Goal: Use online tool/utility: Utilize a website feature to perform a specific function

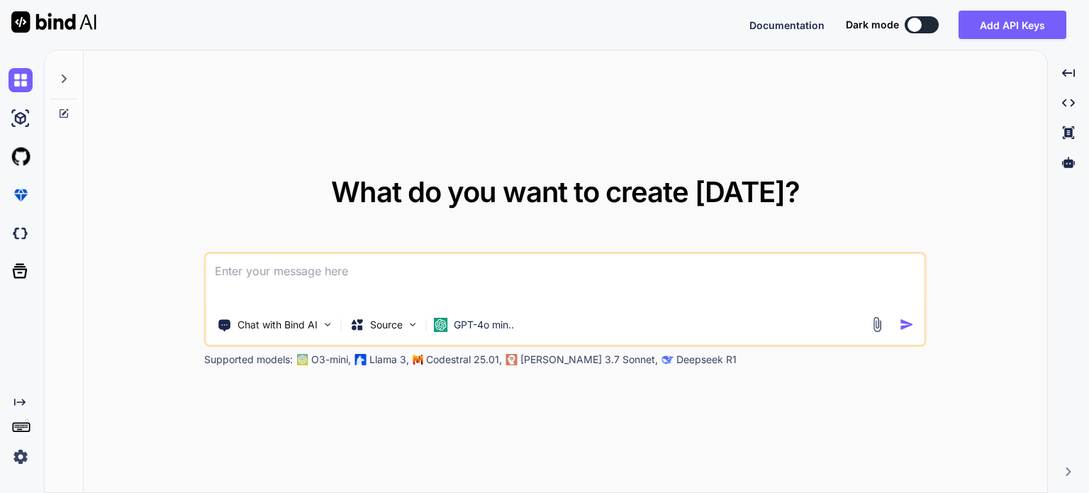
click at [19, 453] on img at bounding box center [21, 456] width 24 height 24
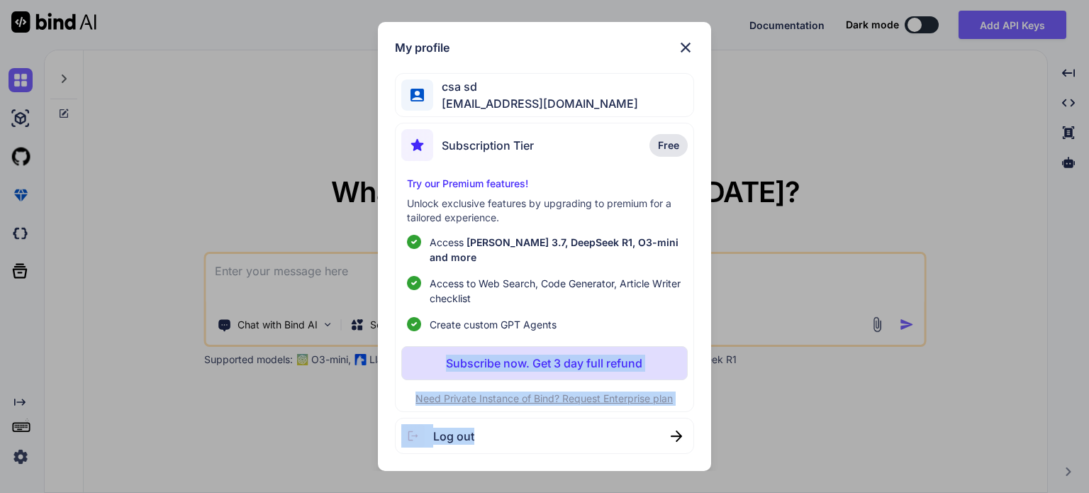
drag, startPoint x: 557, startPoint y: 419, endPoint x: 301, endPoint y: 293, distance: 286.0
click at [298, 300] on div "My profile csa sd eveiceman@svk.jp Subscription Tier Free Try our Premium featu…" at bounding box center [544, 246] width 1089 height 493
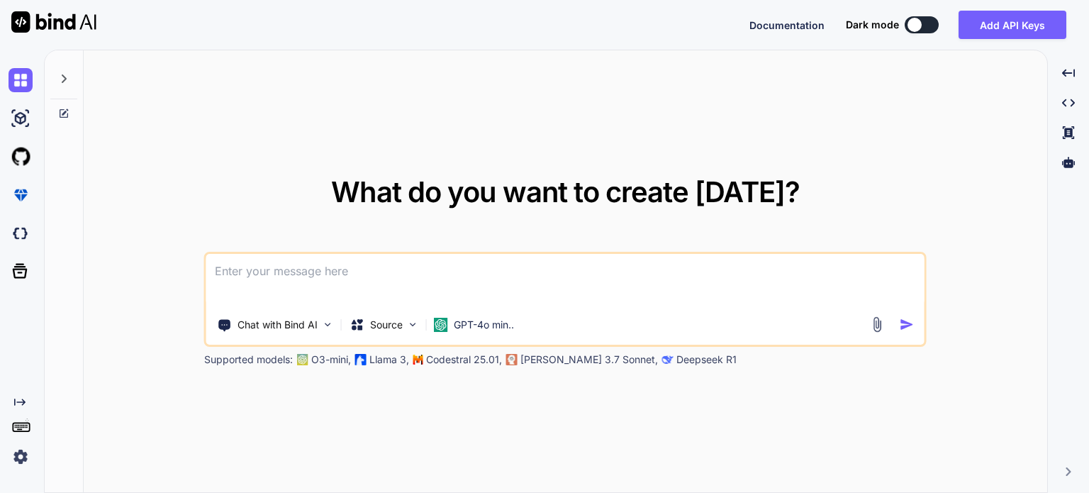
click at [301, 273] on textarea at bounding box center [565, 280] width 718 height 52
click at [21, 118] on img at bounding box center [21, 118] width 24 height 24
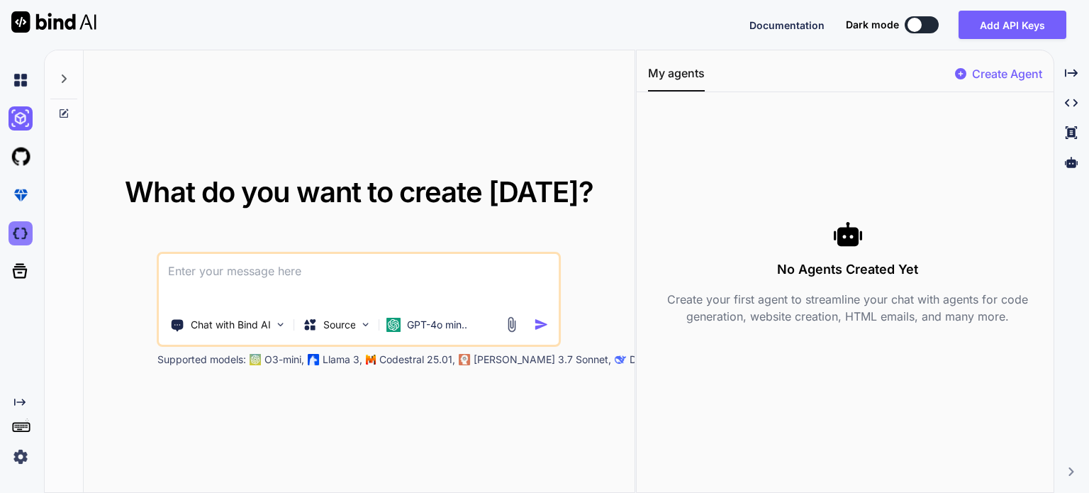
click at [22, 227] on img at bounding box center [21, 233] width 24 height 24
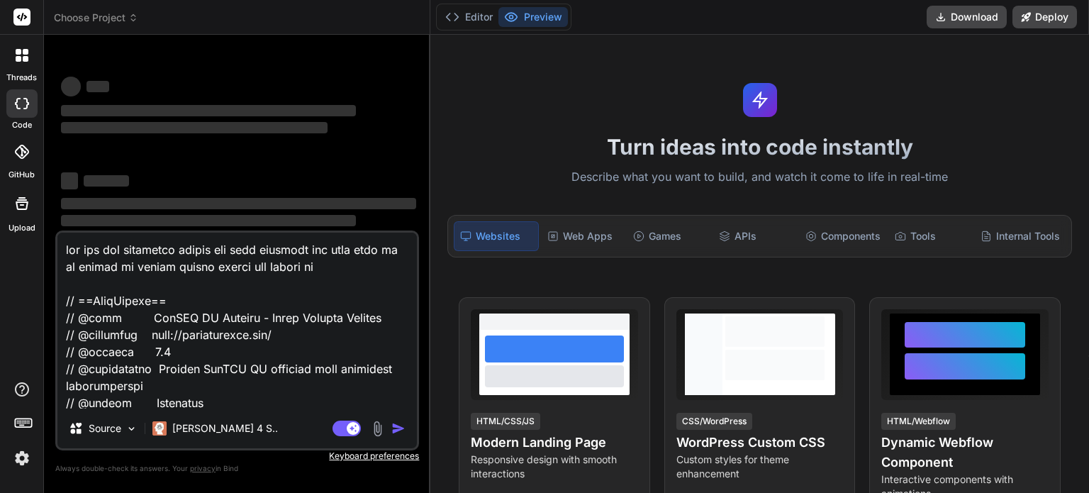
click at [242, 391] on textarea at bounding box center [236, 321] width 359 height 176
type textarea "x"
type textarea "const SPOOFED_IP = '109.150.197.224'; i have changed my spoogfed ip to check it…"
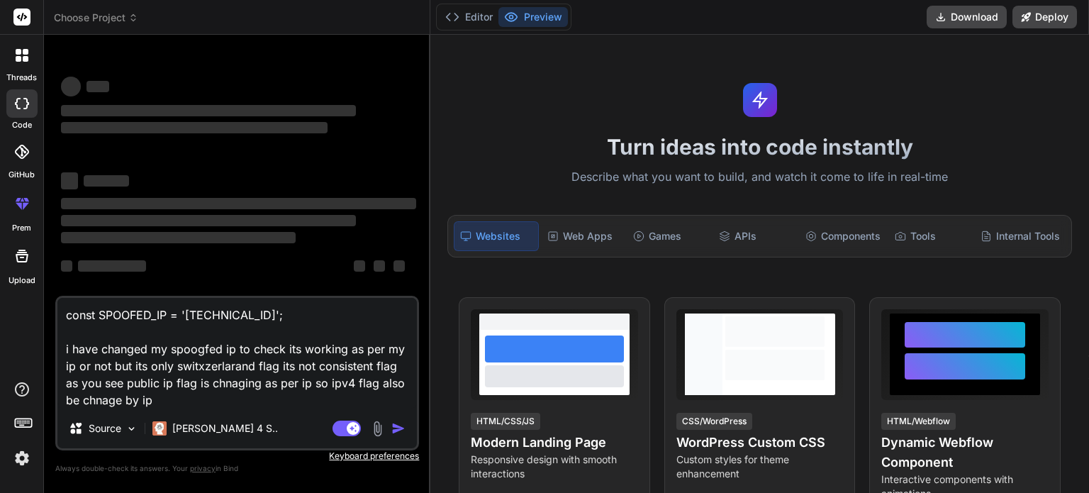
type textarea "x"
type textarea "const SPOOFED_IP = '109.150.197.224'; i have changed my spoogfed ip to check it…"
click at [379, 435] on img at bounding box center [377, 428] width 16 height 16
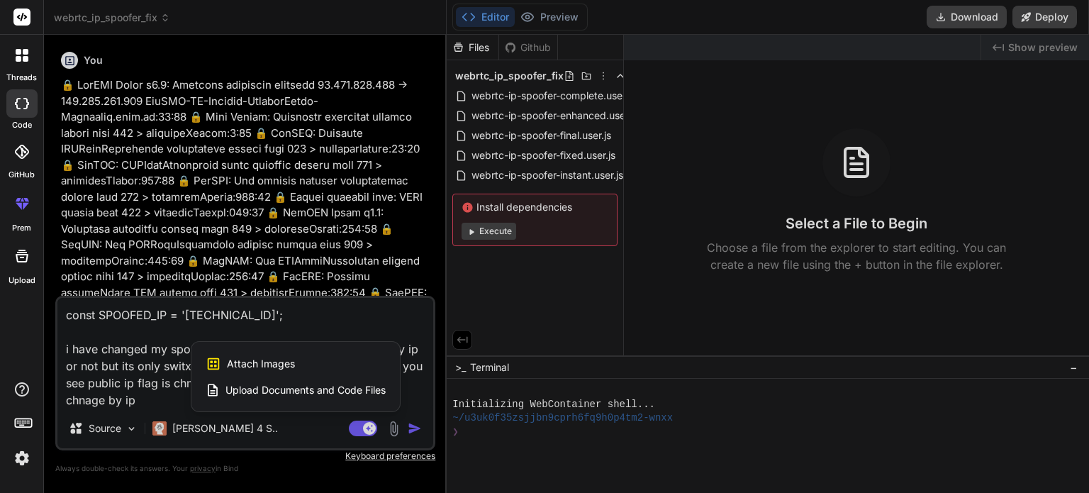
click at [248, 368] on span "Attach Images" at bounding box center [261, 364] width 68 height 14
type textarea "x"
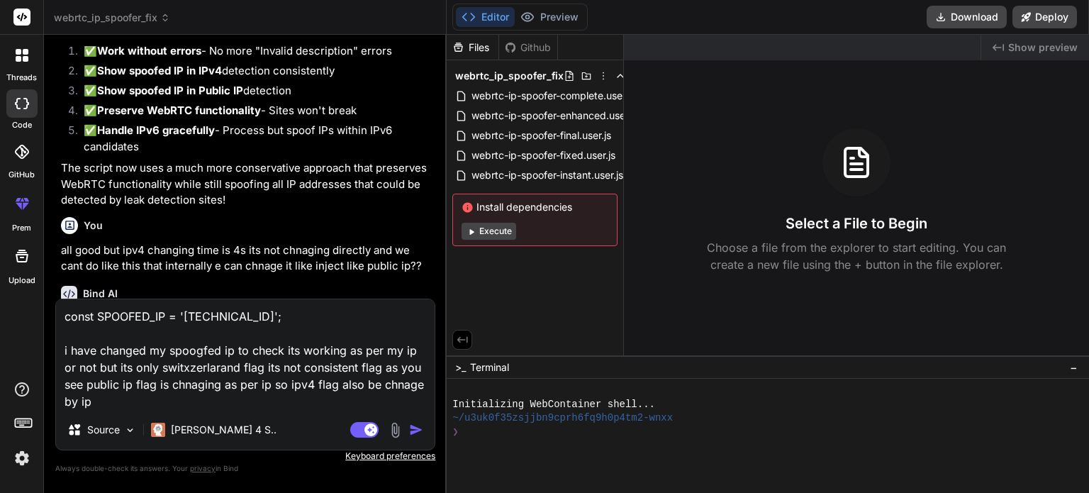
scroll to position [15185, 0]
type input "C:\fakepath\daasasdsadasdasddasasd.png"
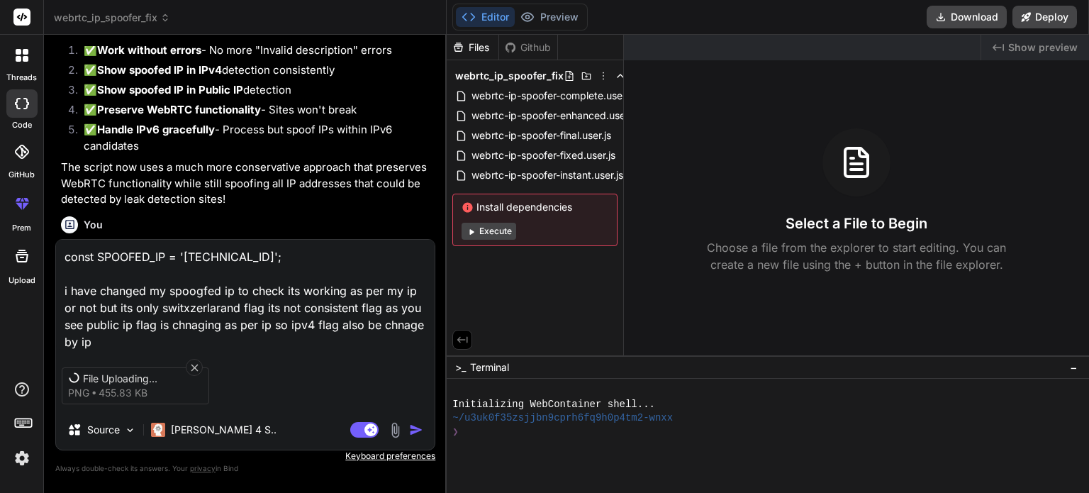
click at [164, 345] on textarea "const SPOOFED_IP = '109.150.197.224'; i have changed my spoogfed ip to check it…" at bounding box center [245, 295] width 379 height 111
type textarea "x"
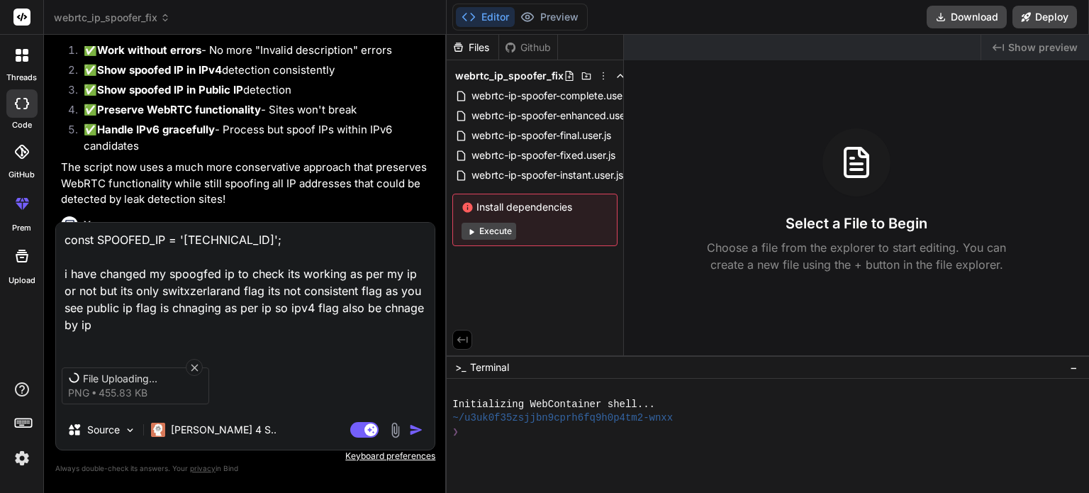
type textarea "const SPOOFED_IP = '109.150.197.224'; i have changed my spoogfed ip to check it…"
type textarea "x"
type textarea "const SPOOFED_IP = '109.150.197.224'; i have changed my spoogfed ip to check it…"
type textarea "x"
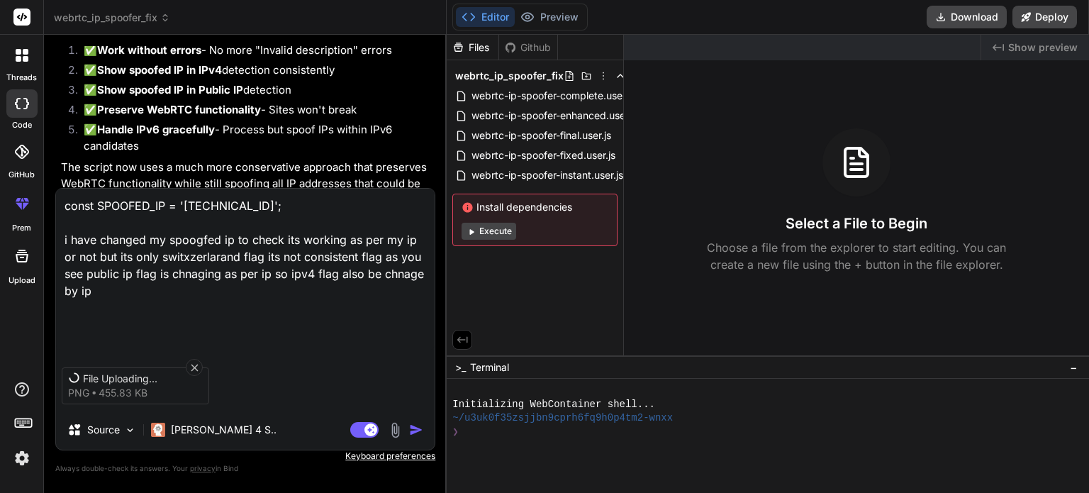
type textarea "const SPOOFED_IP = '109.150.197.224'; i have changed my spoogfed ip to check it…"
type textarea "x"
type textarea "const SPOOFED_IP = '109.150.197.224'; i have changed my spoogfed ip to check it…"
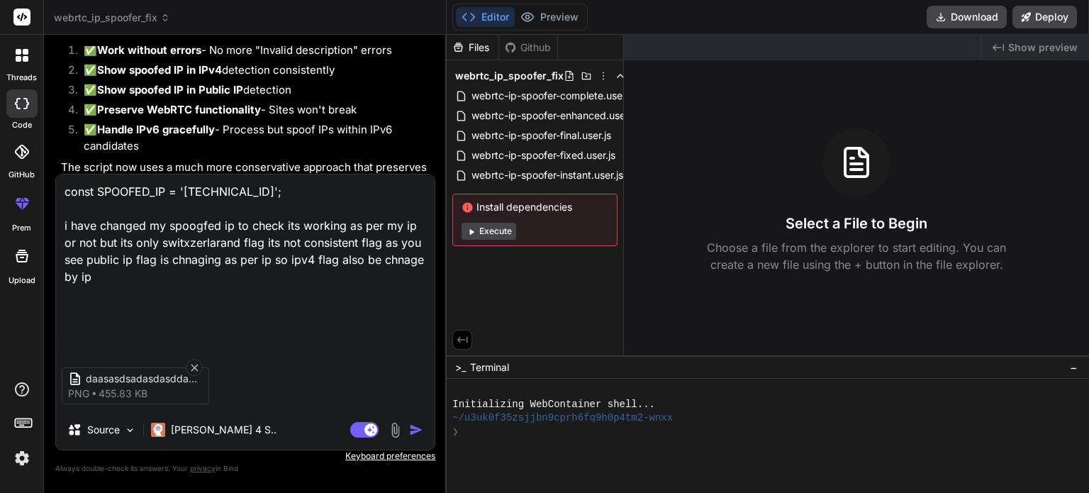
type textarea "x"
paste textarea "// ==LoreMipsum== // @dolo Sitametc AD & Elit Seddoei - Temporin Utlabor Etdolo…"
type textarea "const SPOOFED_IP = '[TECHNICAL_ID]'; i have changed my spoogfed ip to check its…"
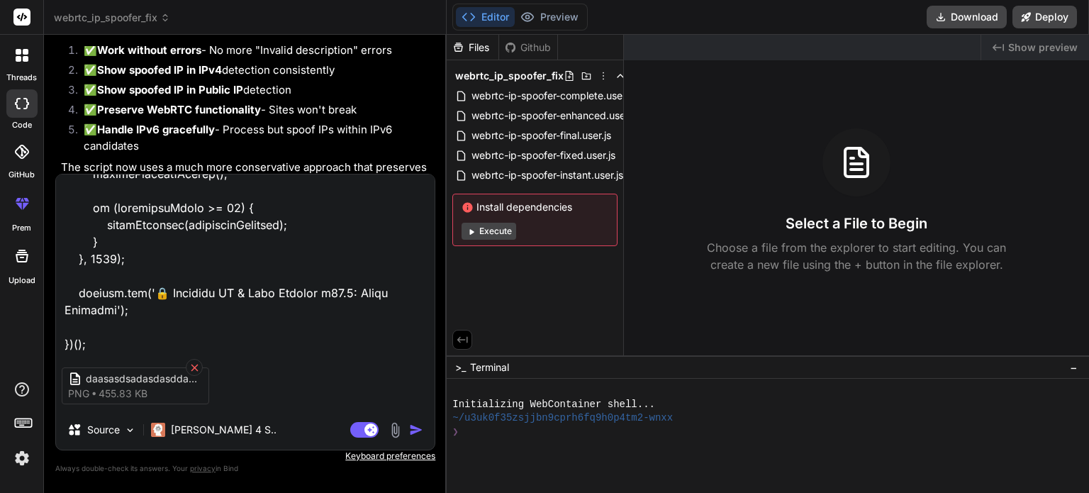
type textarea "x"
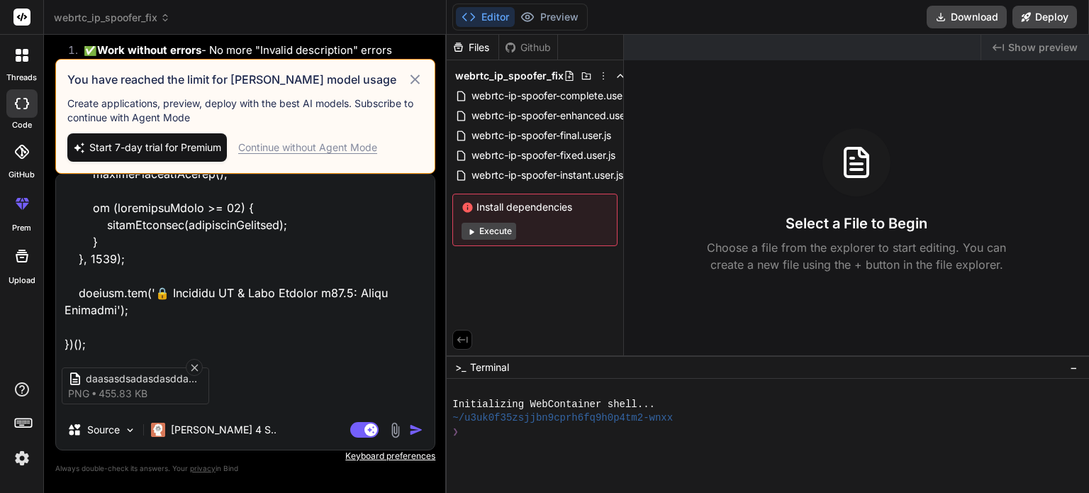
click at [148, 340] on textarea at bounding box center [245, 262] width 379 height 176
type textarea "const SPOOFED_IP = '[TECHNICAL_ID]'; i have changed my spoogfed ip to check its…"
click at [20, 450] on img at bounding box center [22, 458] width 24 height 24
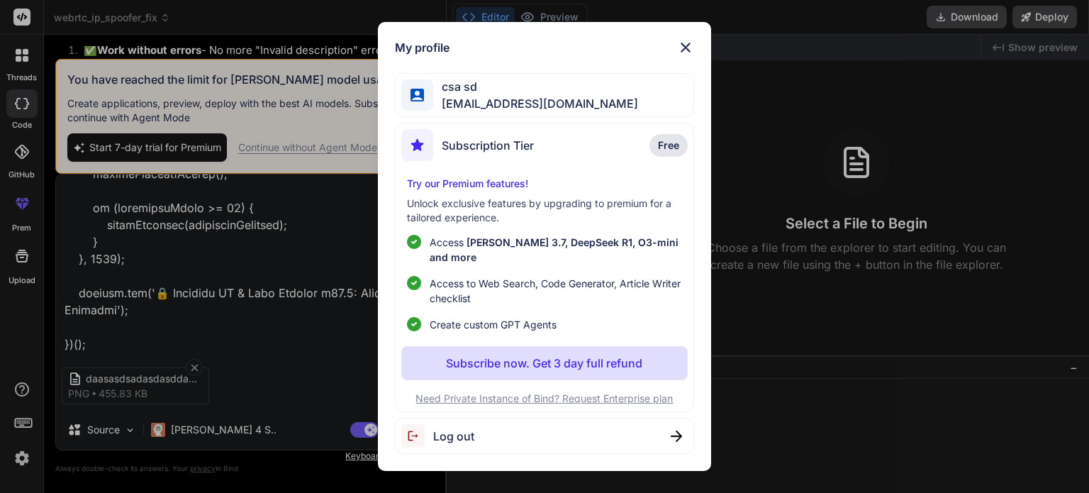
click at [448, 427] on span "Log out" at bounding box center [453, 435] width 41 height 17
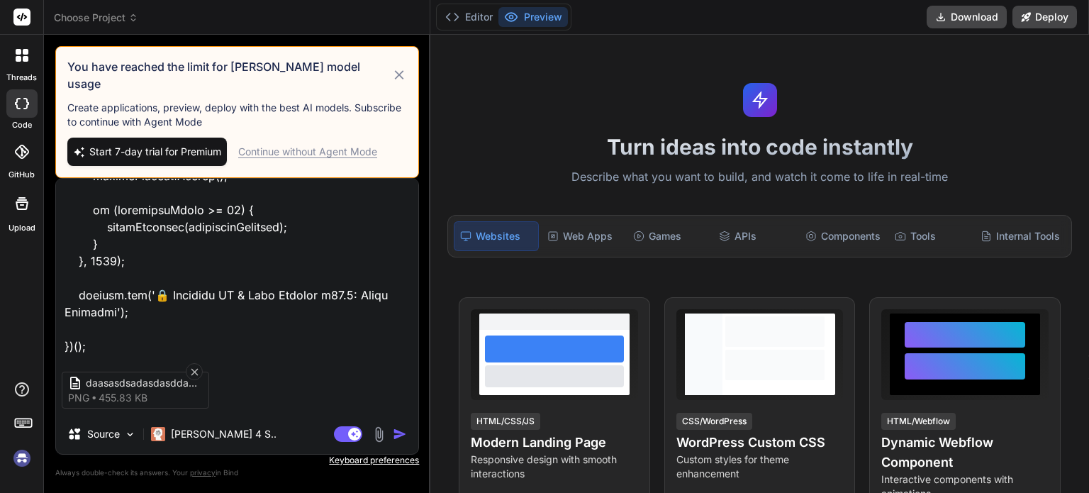
scroll to position [13, 0]
click at [150, 340] on textarea at bounding box center [237, 267] width 362 height 176
click at [23, 450] on img at bounding box center [22, 458] width 24 height 24
type textarea "x"
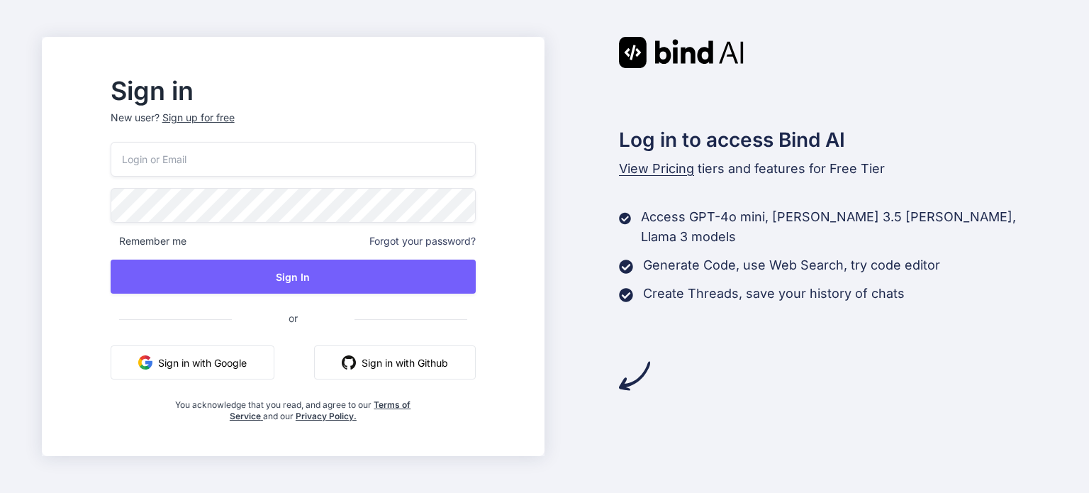
type input "[EMAIL_ADDRESS][DOMAIN_NAME]"
click at [235, 118] on div "Sign up for free" at bounding box center [198, 118] width 72 height 14
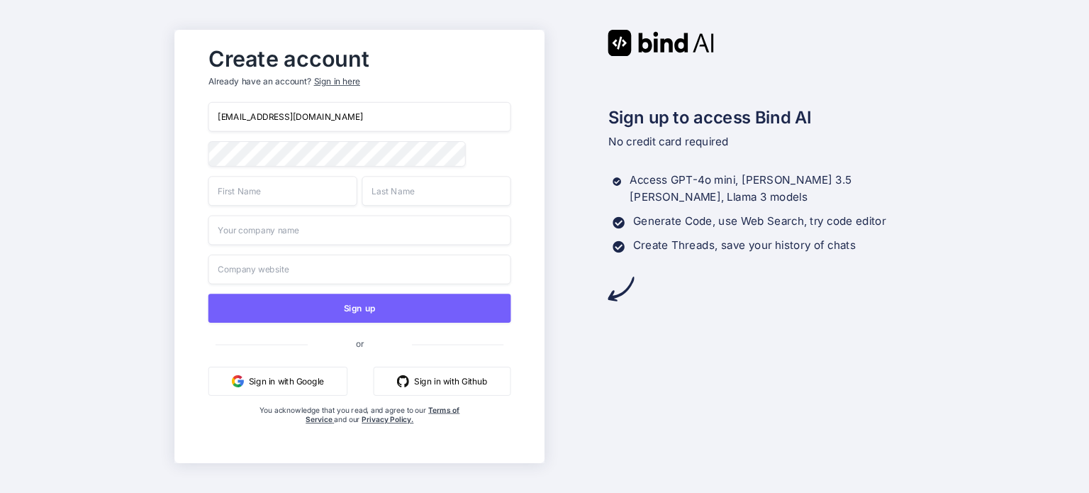
click at [379, 109] on input "[EMAIL_ADDRESS][DOMAIN_NAME]" at bounding box center [359, 117] width 303 height 30
paste input "pathip965@fuwa.li"
type input "pathip965@fuwa.li"
click at [281, 199] on div "pathip965@fuwa.li Sign up or Sign in with Google Sign in with Github You acknow…" at bounding box center [359, 277] width 303 height 351
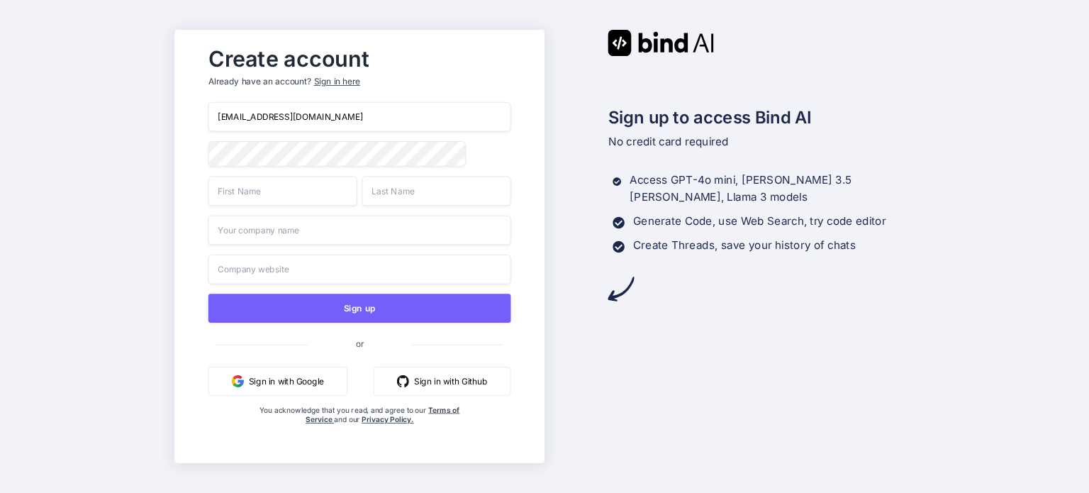
click at [279, 197] on input "text" at bounding box center [282, 191] width 149 height 30
type input "dsafasf"
click at [425, 192] on input "as" at bounding box center [436, 191] width 149 height 30
type input "asfas"
drag, startPoint x: 308, startPoint y: 239, endPoint x: 301, endPoint y: 230, distance: 10.6
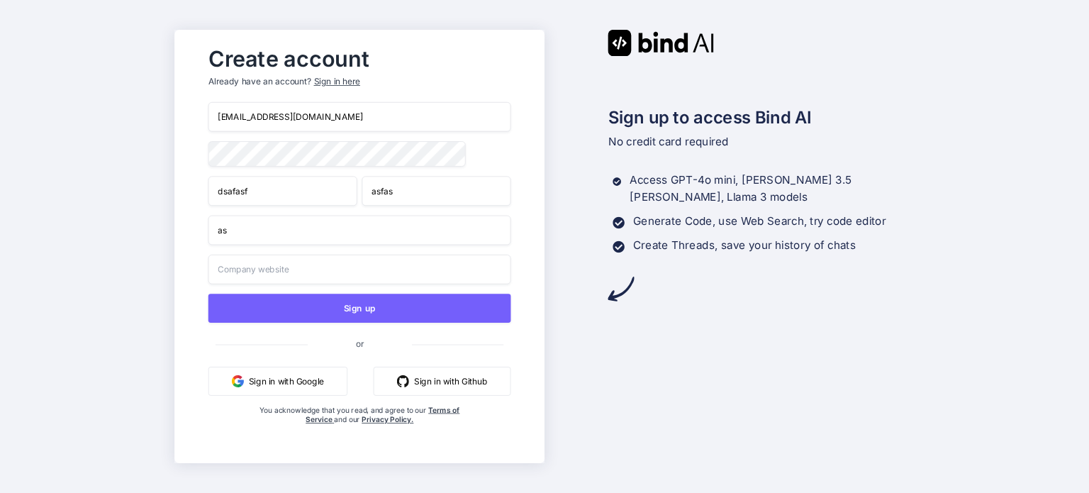
click at [303, 235] on input "as" at bounding box center [359, 231] width 303 height 30
click at [301, 230] on input "asfas" at bounding box center [359, 231] width 303 height 30
type input "asfassaa"
click at [281, 283] on input "sfa" at bounding box center [359, 270] width 303 height 30
click at [280, 282] on input "sfasfa" at bounding box center [359, 270] width 303 height 30
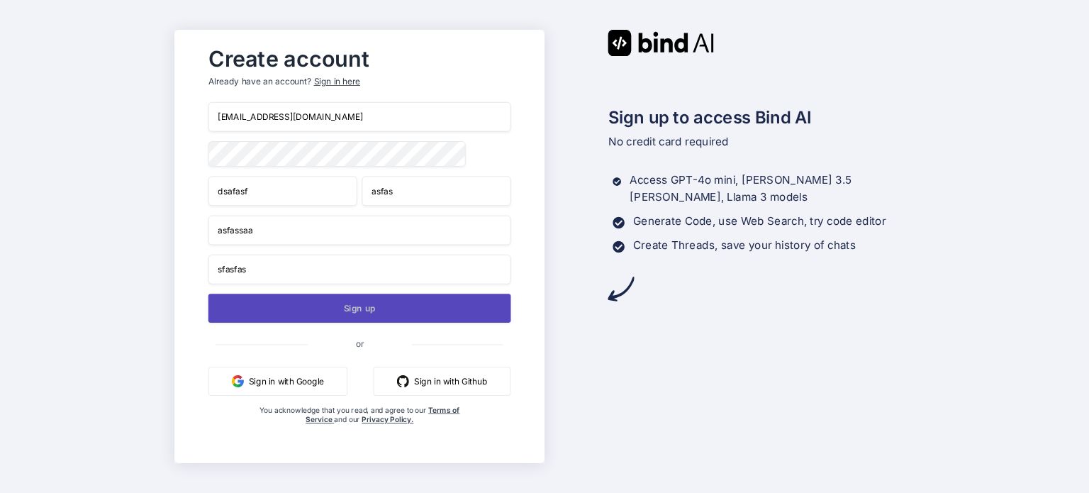
type input "sfasfas"
click at [276, 310] on button "Sign up" at bounding box center [359, 307] width 303 height 29
click at [416, 308] on button "Sign up" at bounding box center [359, 307] width 303 height 29
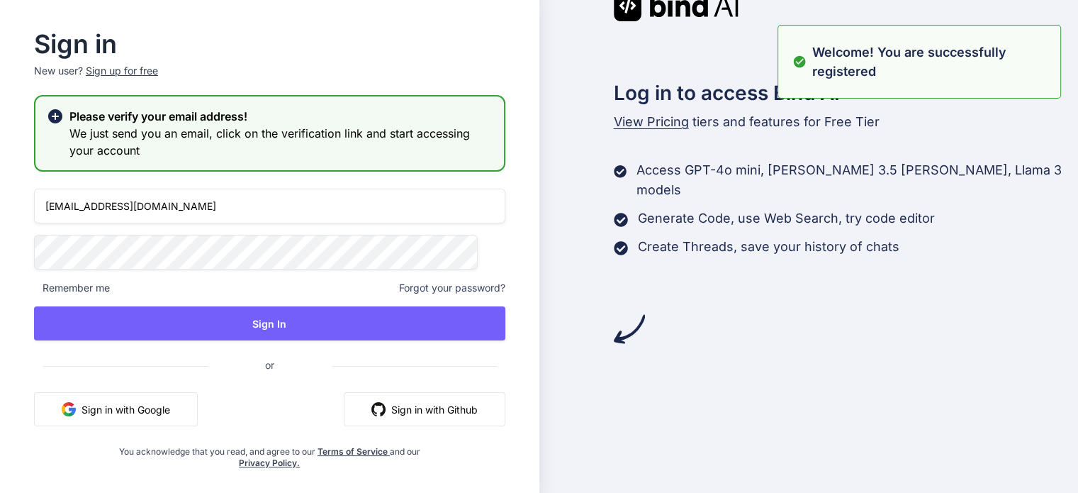
type input "pathip965@fuwa.li"
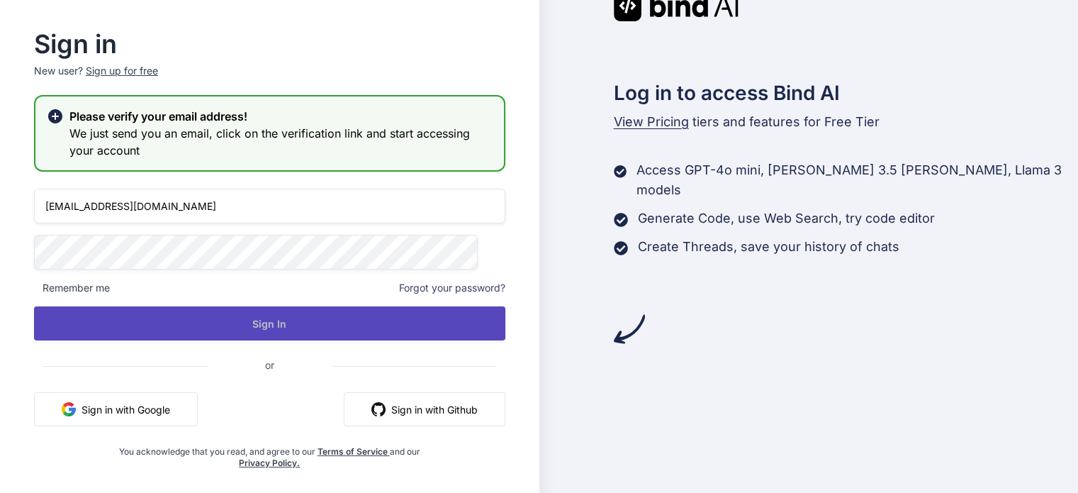
drag, startPoint x: 284, startPoint y: 317, endPoint x: 397, endPoint y: 331, distance: 113.6
click at [287, 318] on button "Sign In" at bounding box center [269, 323] width 471 height 34
click at [402, 313] on button "Sign In" at bounding box center [269, 323] width 471 height 34
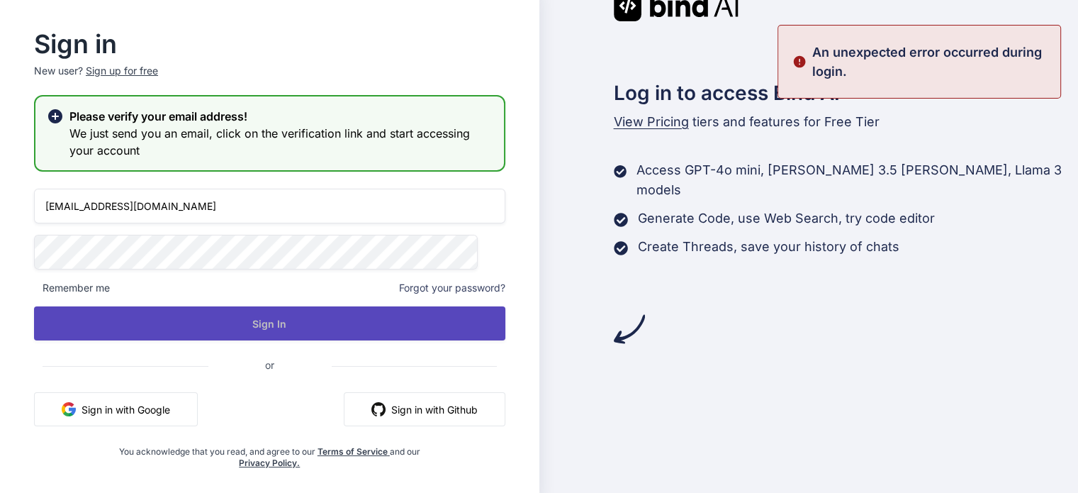
click at [352, 330] on button "Sign In" at bounding box center [269, 323] width 471 height 34
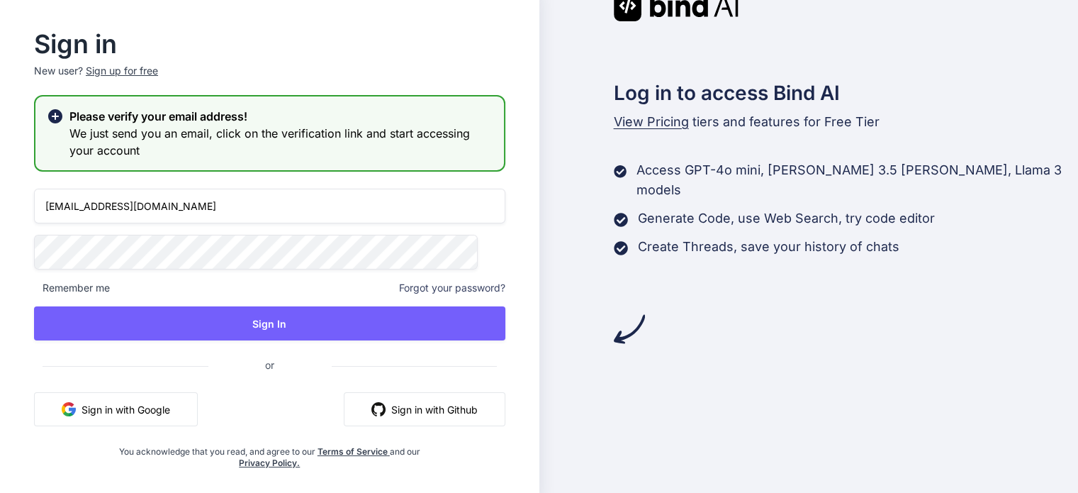
drag, startPoint x: 296, startPoint y: 323, endPoint x: 332, endPoint y: 342, distance: 40.3
click at [297, 323] on button "Sign In" at bounding box center [269, 323] width 471 height 34
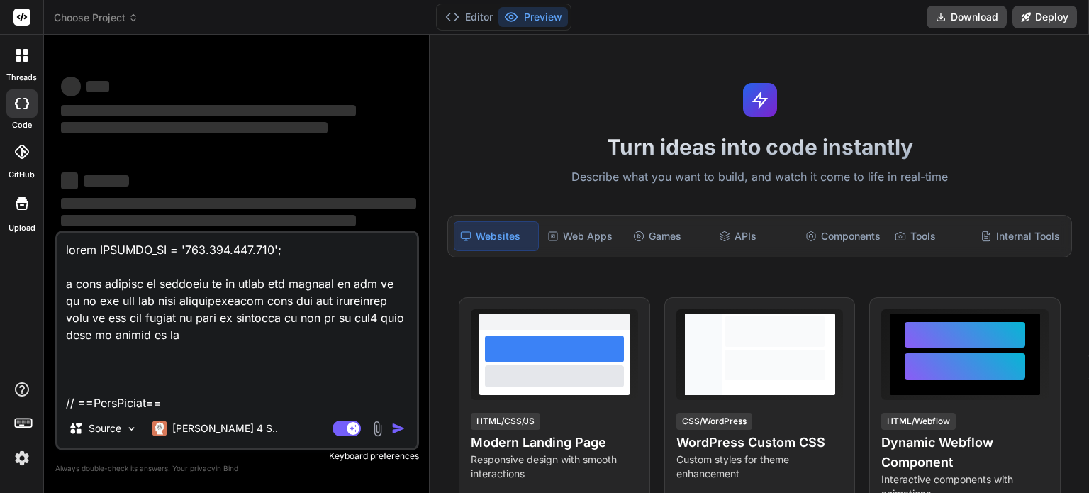
click at [181, 317] on textarea at bounding box center [236, 321] width 359 height 176
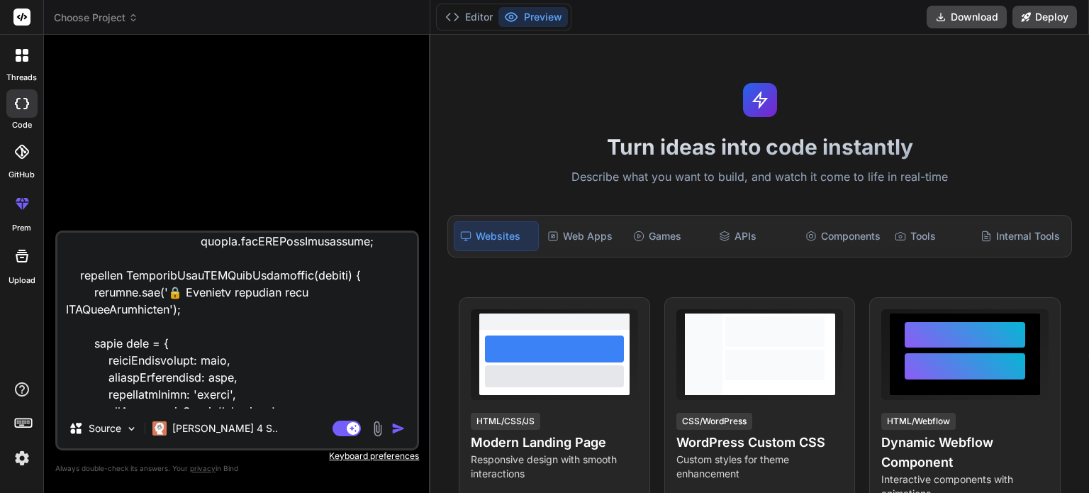
scroll to position [1134, 0]
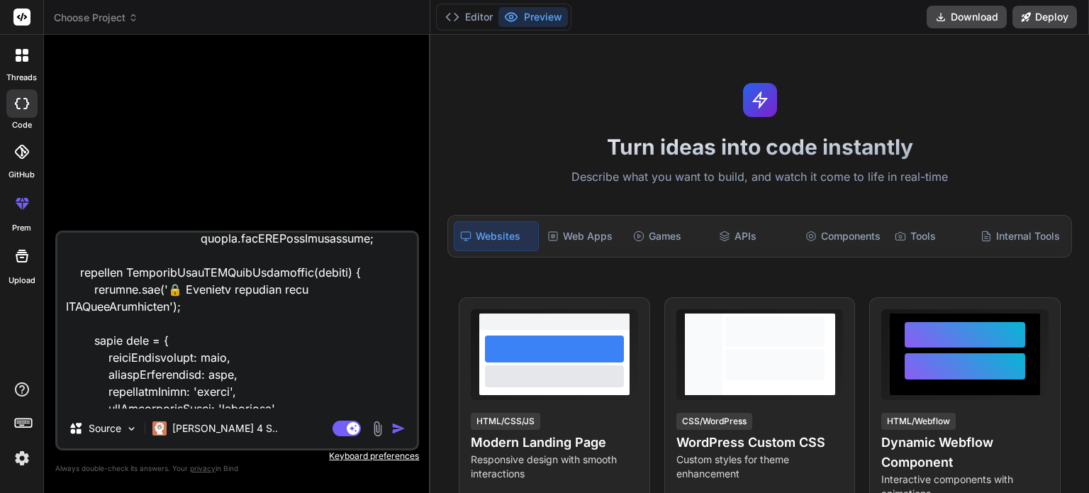
click at [392, 430] on img "button" at bounding box center [398, 428] width 14 height 14
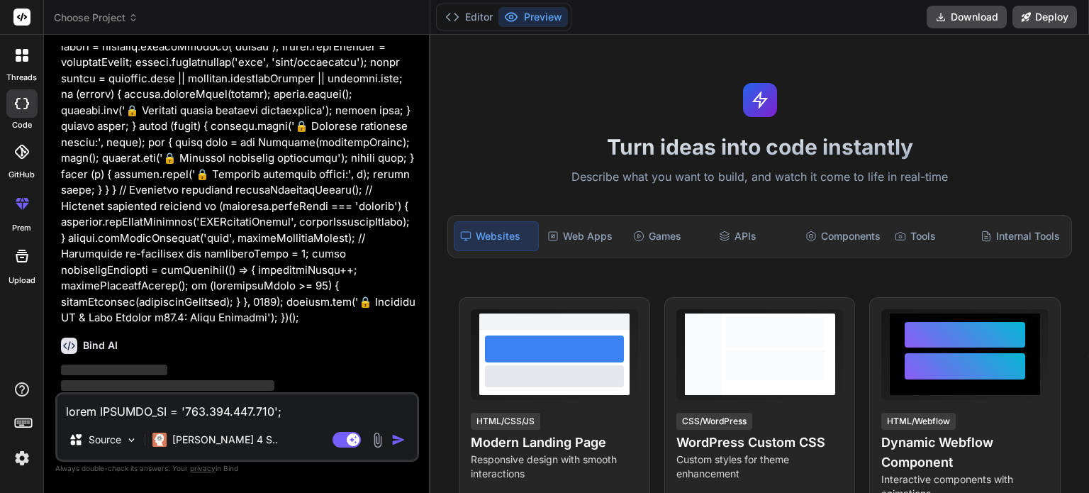
scroll to position [4393, 0]
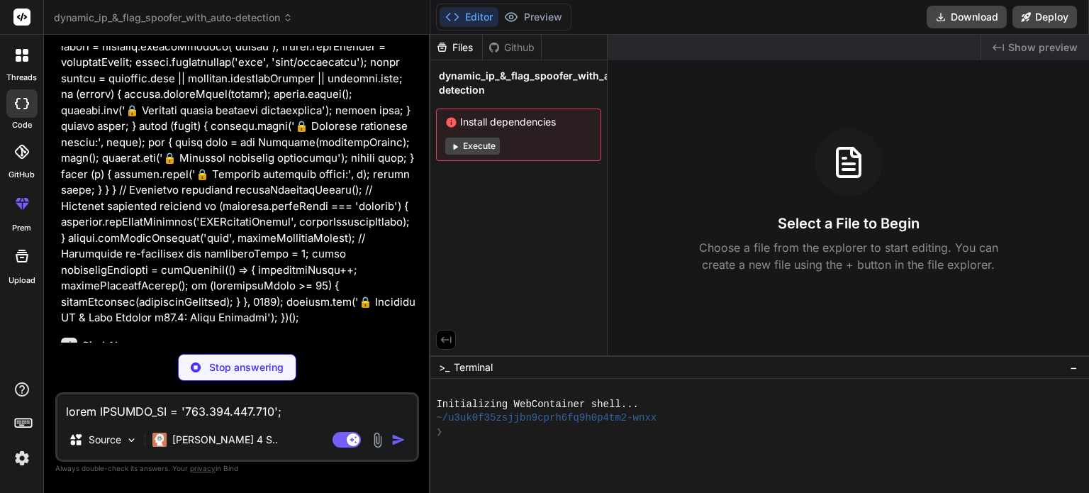
click at [479, 138] on button "Execute" at bounding box center [472, 146] width 55 height 17
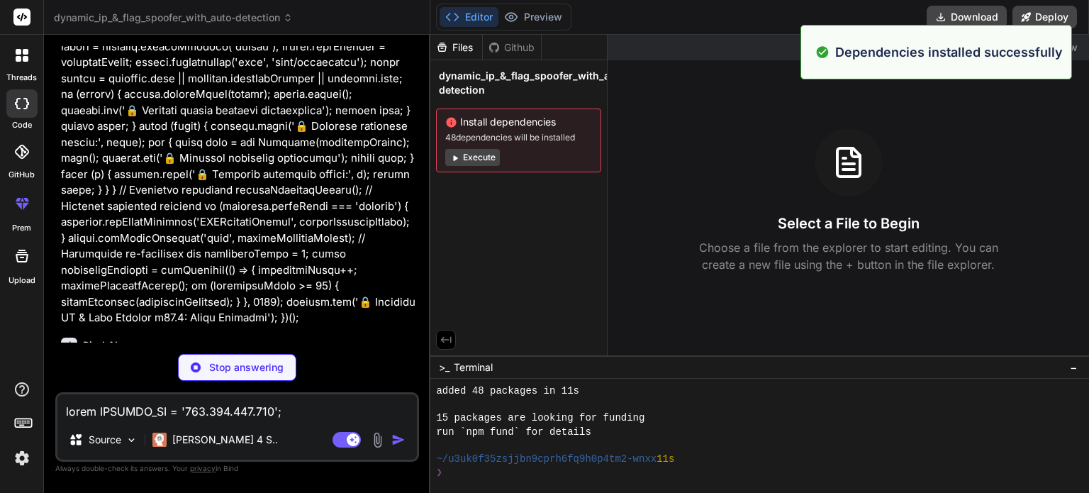
scroll to position [163, 0]
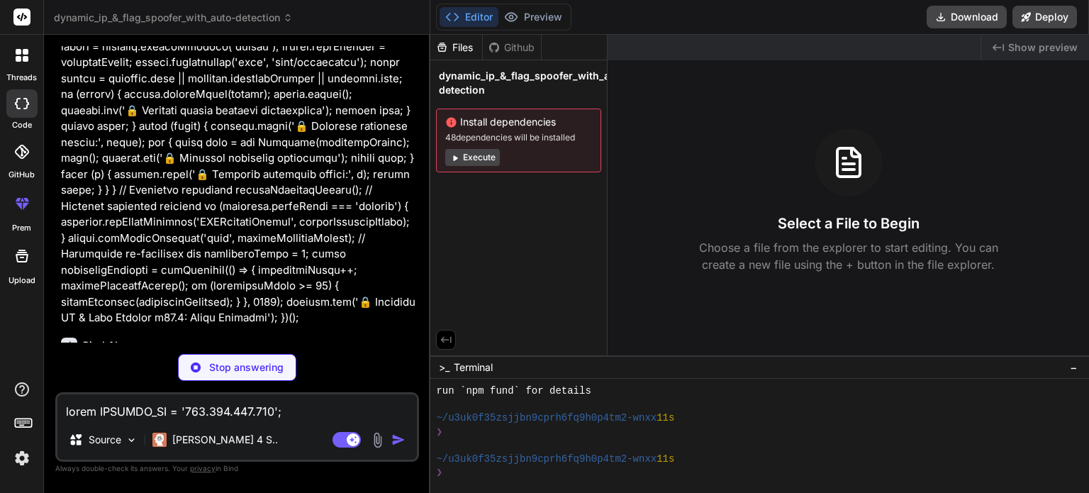
click at [471, 155] on button "Execute" at bounding box center [472, 157] width 55 height 17
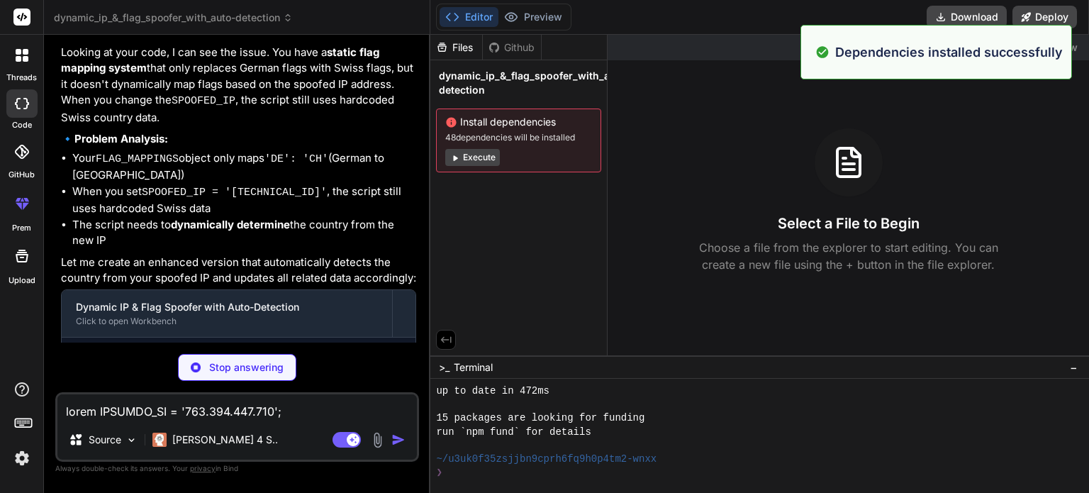
scroll to position [367, 0]
click at [470, 152] on button "Execute" at bounding box center [472, 157] width 55 height 17
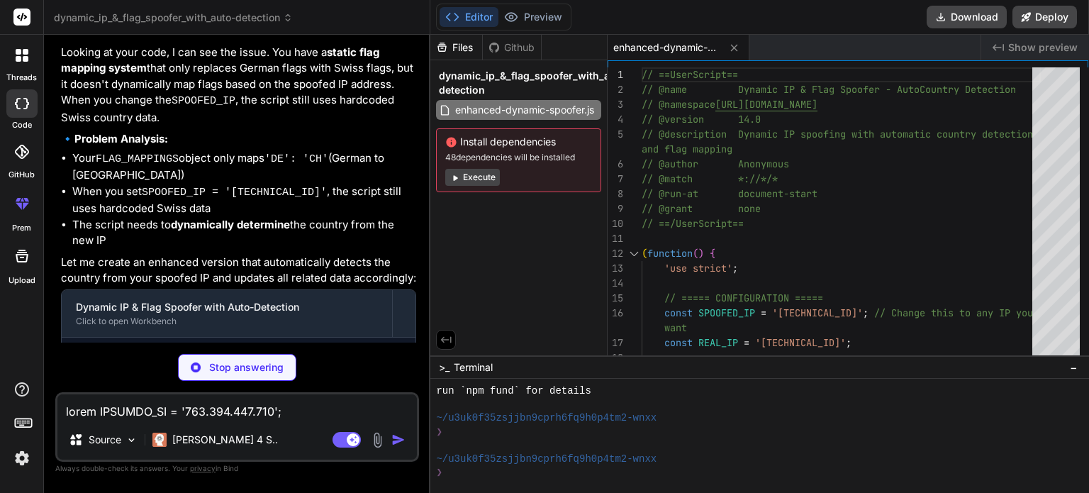
type textarea "x"
type textarea "// ==/UserScript== (function() { 'use strict'; // ===== CONFIGURATION ===== con…"
type textarea "x"
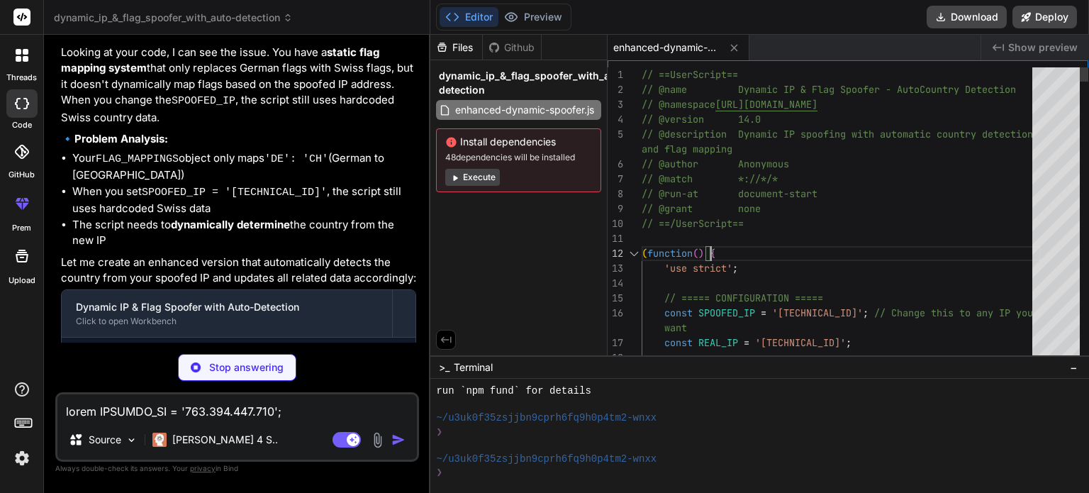
type textarea "// ==UserScript== // @name Dynamic IP & Flag Spoofer - Auto Country Detection /…"
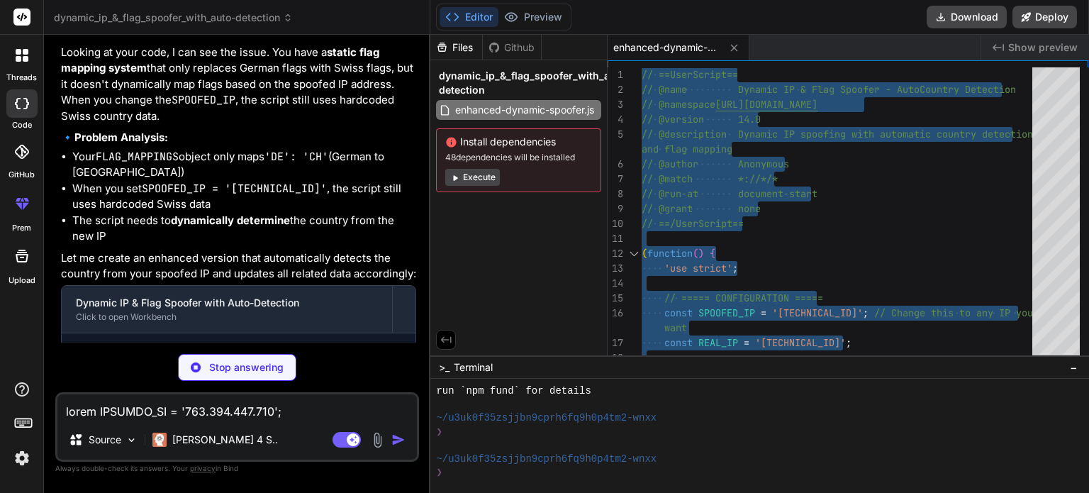
type textarea "x"
type textarea "// ==UserScript== // @name Dynamic IP & Flag Spoofer - Auto Country Detection /…"
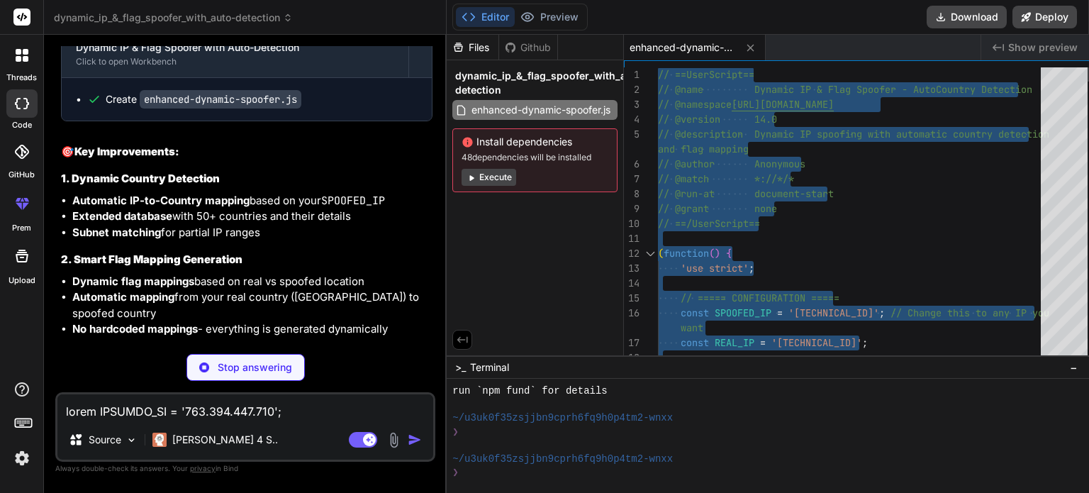
scroll to position [4583, 0]
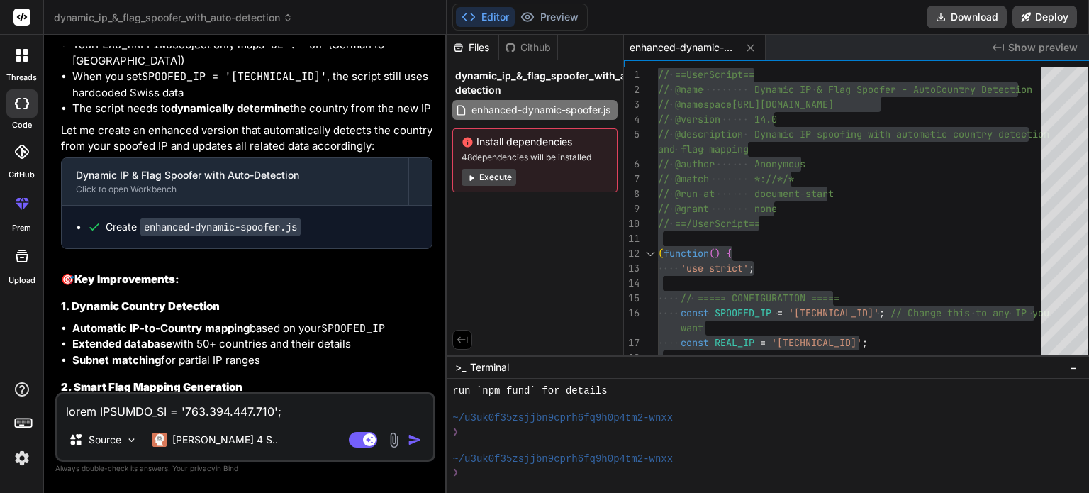
type textarea "x"
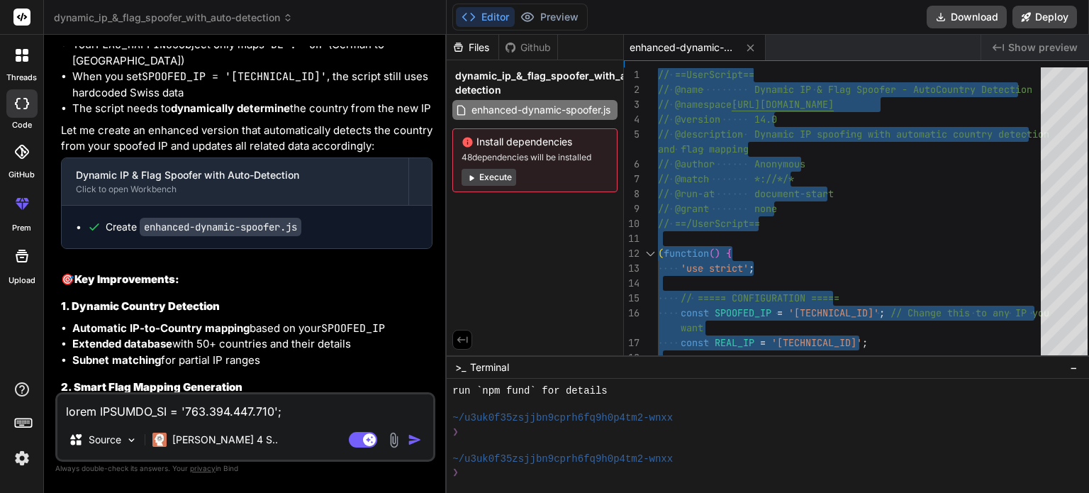
click at [118, 412] on textarea at bounding box center [245, 407] width 376 height 26
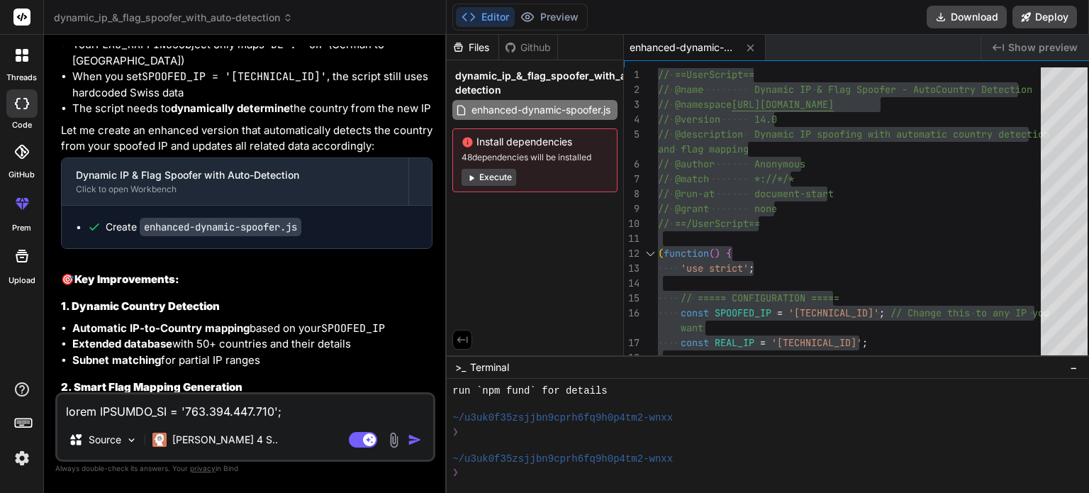
click at [94, 414] on textarea at bounding box center [245, 407] width 376 height 26
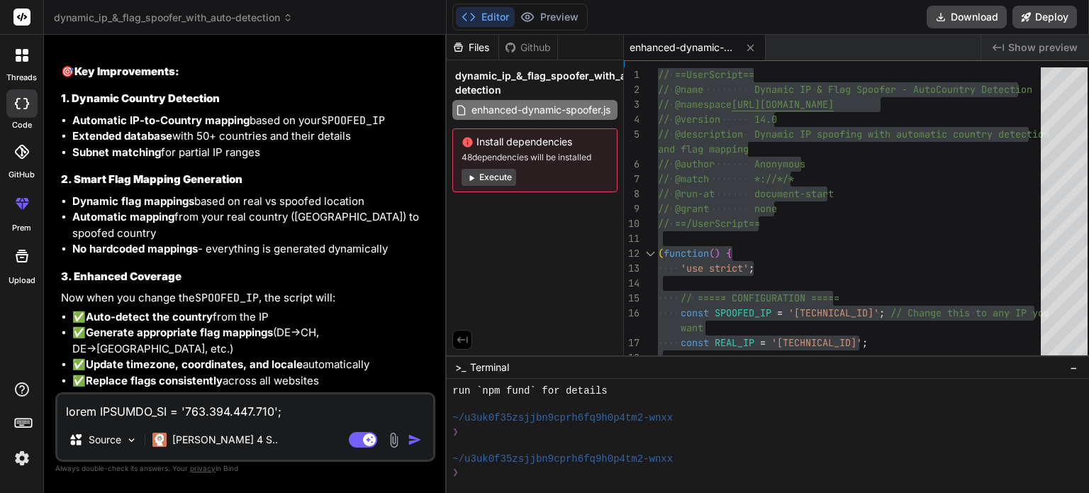
scroll to position [4796, 0]
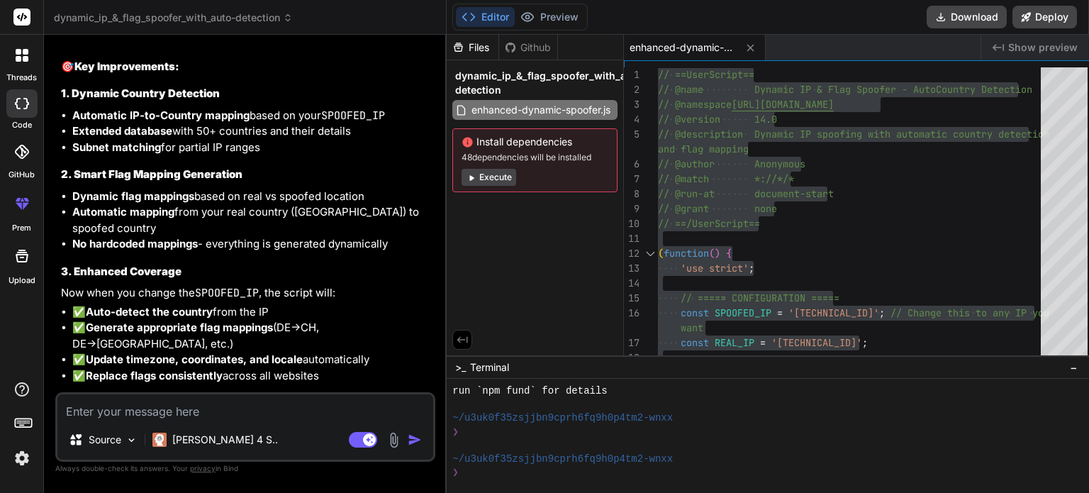
click at [190, 403] on textarea at bounding box center [245, 407] width 376 height 26
paste textarea "// ==LoreMipsum== // @dolo Sitametc AD & Elit Seddoei - Temporin Utlabor Etdolo…"
type textarea "// ==LoreMipsum== // @dolo Sitametc AD & Elit Seddoei - Temporin Utlabor Etdolo…"
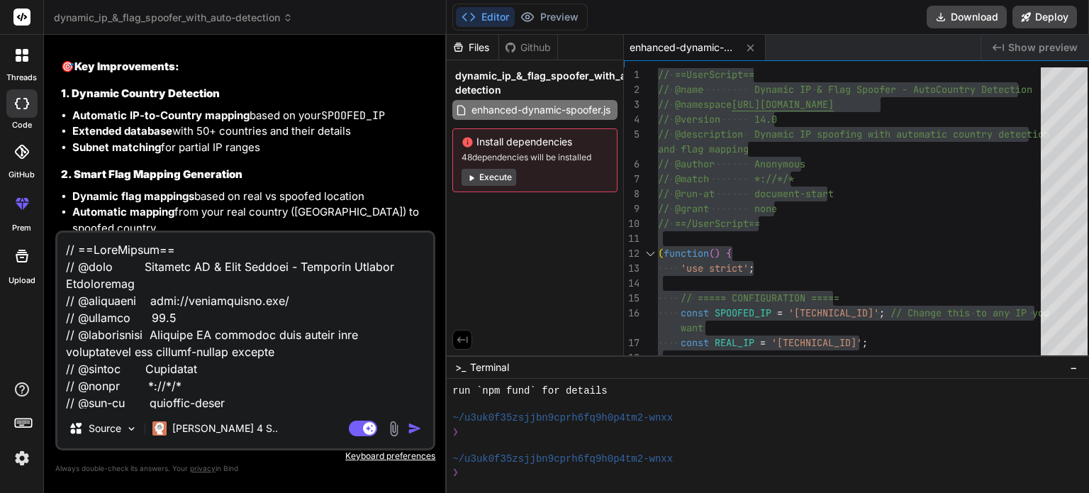
scroll to position [12761, 0]
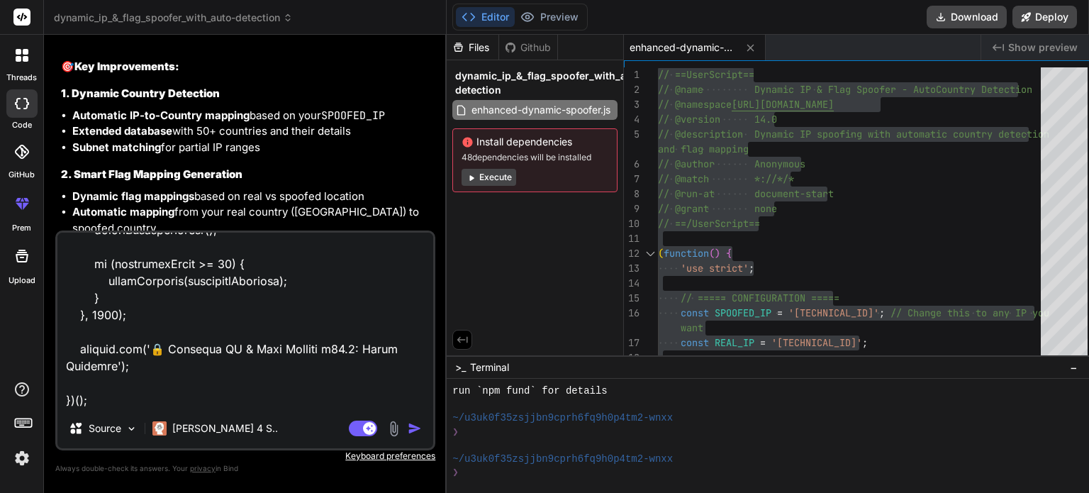
type textarea "x"
type textarea "// ==LoreMipsum== // @dolo Sitametc AD & Elit Seddoei - Temporin Utlabor Etdolo…"
type textarea "x"
type textarea "// ==LoreMipsum== // @dolo Sitametc AD & Elit Seddoei - Temporin Utlabor Etdolo…"
type textarea "x"
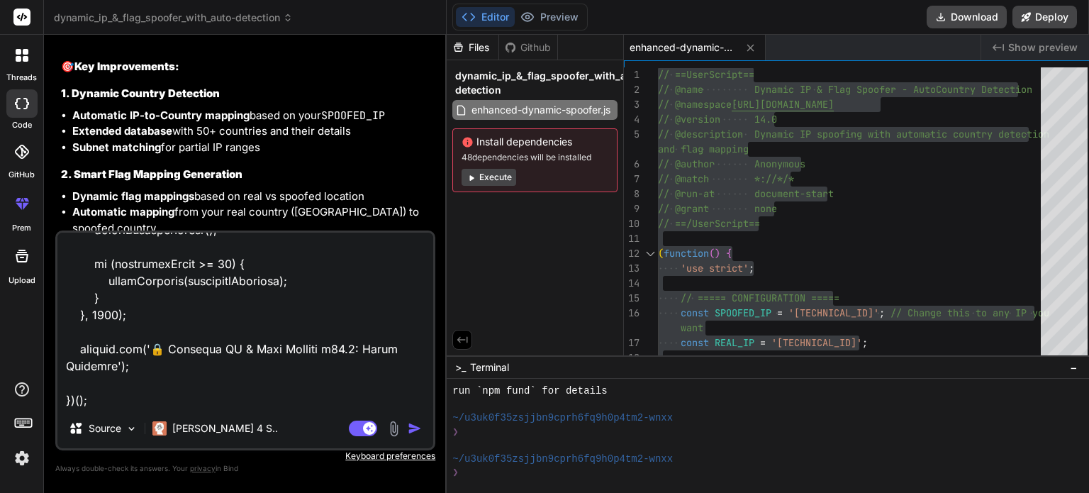
type textarea "// ==LoreMipsum== // @dolo Sitametc AD & Elit Seddoei - Temporin Utlabor Etdolo…"
click at [116, 402] on textarea at bounding box center [245, 321] width 376 height 176
type textarea "x"
type textarea "// ==LoreMipsum== // @dolo Sitametc AD & Elit Seddoei - Temporin Utlabor Etdolo…"
type textarea "x"
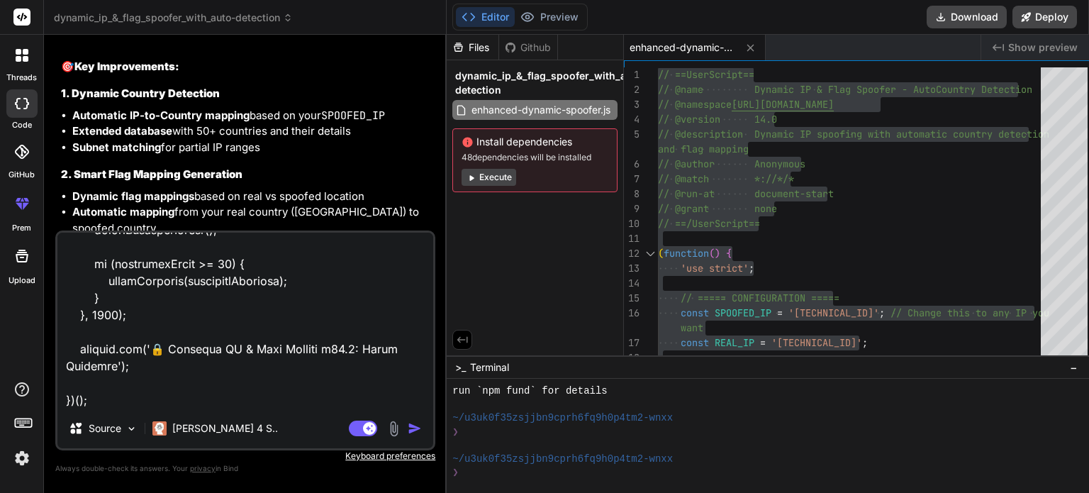
type textarea "// ==LoreMipsum== // @dolo Sitametc AD & Elit Seddoei - Temporin Utlabor Etdolo…"
type textarea "x"
type textarea "// ==LoreMipsum== // @dolo Sitametc AD & Elit Seddoei - Temporin Utlabor Etdolo…"
type textarea "x"
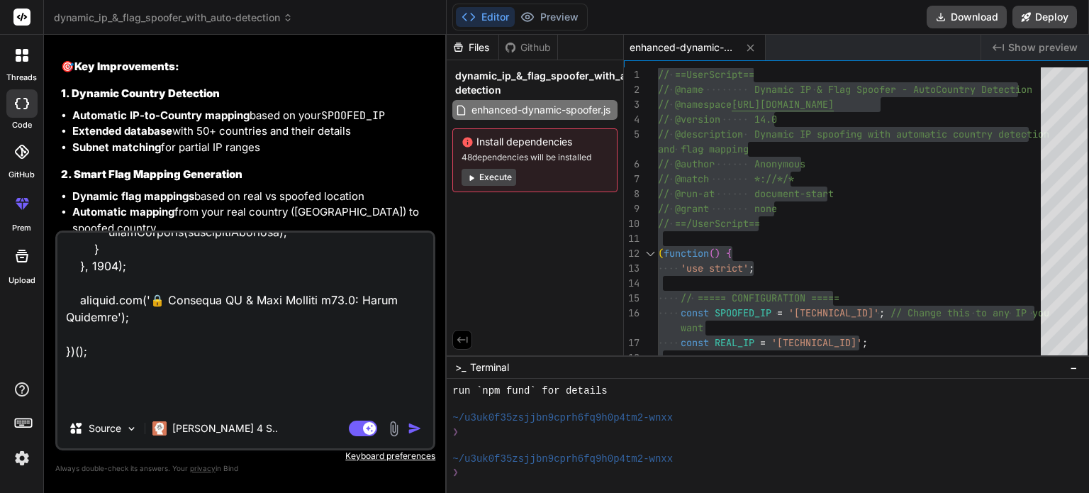
type textarea "// ==LoreMipsum== // @dolo Sitametc AD & Elit Seddoei - Temporin Utlabor Etdolo…"
type textarea "x"
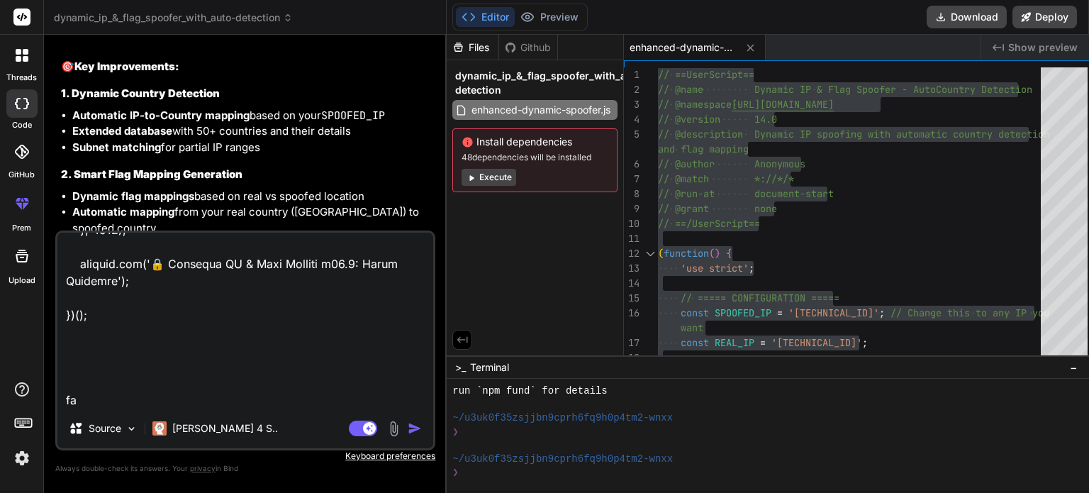
type textarea "// ==LoreMipsum== // @dolo Sitametc AD & Elit Seddoei - Temporin Utlabor Etdolo…"
type textarea "x"
type textarea "// ==LoreMipsum== // @dolo Sitametc AD & Elit Seddoei - Temporin Utlabor Etdolo…"
type textarea "x"
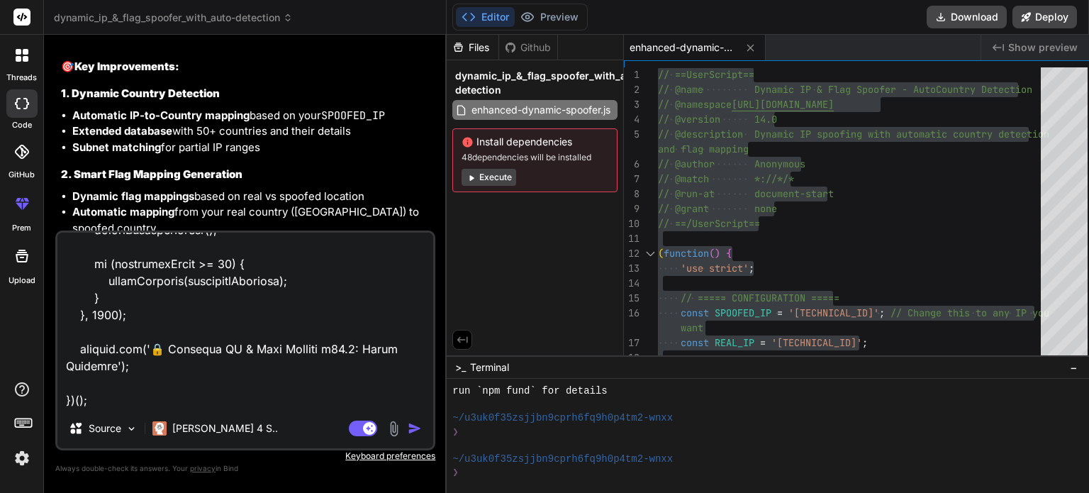
type textarea "// ==LoreMipsum== // @dolo Sitametc AD & Elit Seddoei - Temporin Utlabor Etdolo…"
click at [386, 428] on img at bounding box center [394, 428] width 16 height 16
click at [391, 433] on img at bounding box center [394, 428] width 16 height 16
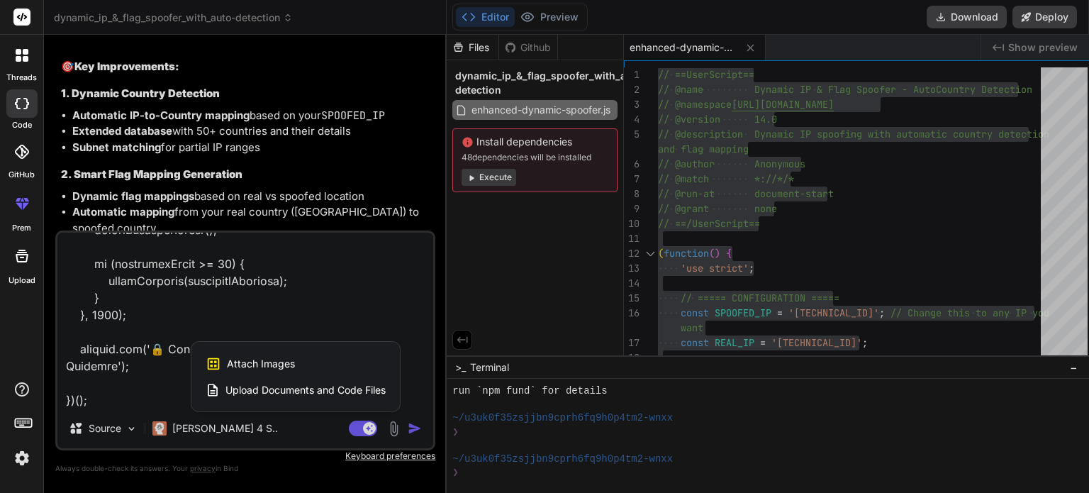
click at [286, 365] on span "Attach Images" at bounding box center [261, 364] width 68 height 14
type textarea "x"
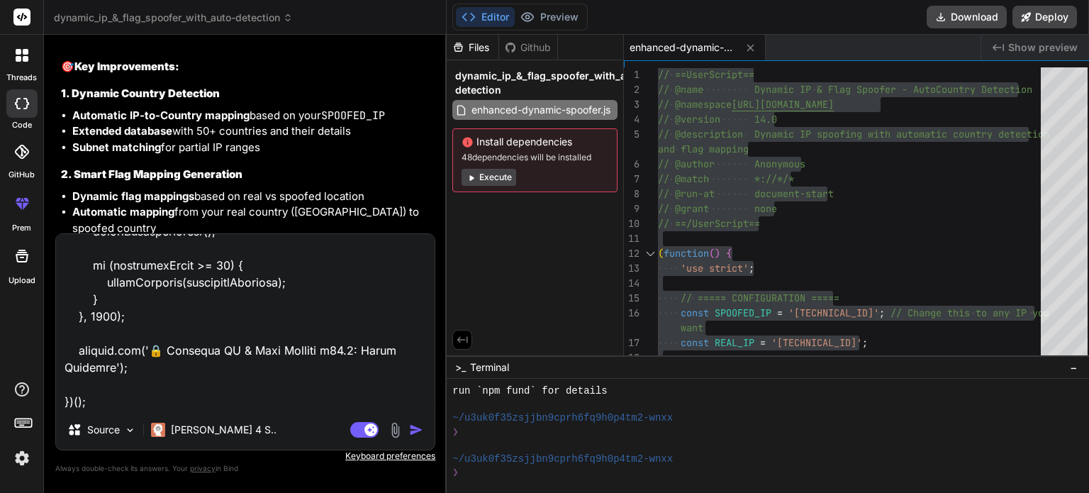
scroll to position [12795, 0]
type input "C:\fakepath\sdasdsasaasdsdasads.png"
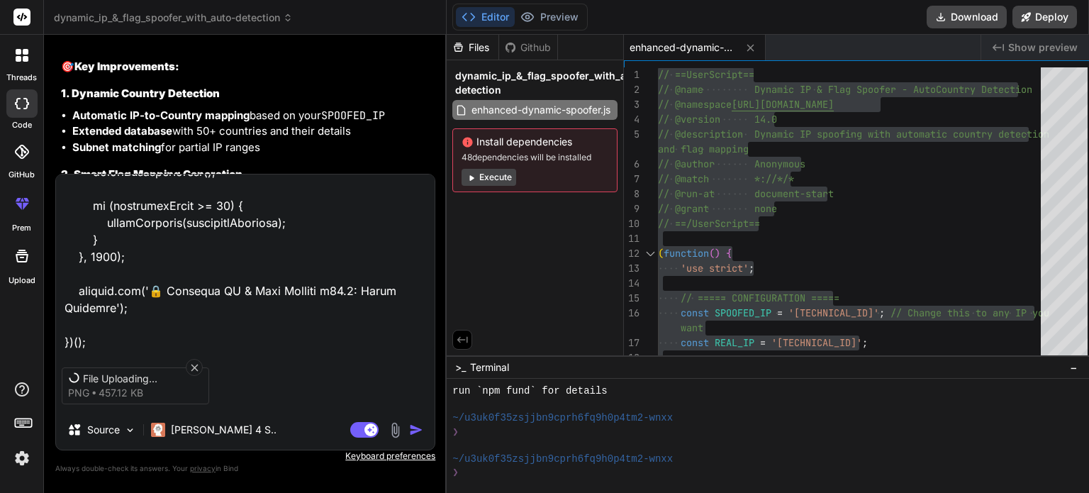
click at [166, 298] on textarea at bounding box center [245, 262] width 379 height 176
type textarea "x"
type textarea "// ==LoreMipsum== // @dolo Sitametc AD & Elit Seddoei - Temporin Utlabor Etdolo…"
type textarea "x"
type textarea "// ==LoreMipsum== // @dolo Sitametc AD & Elit Seddoei - Temporin Utlabor Etdolo…"
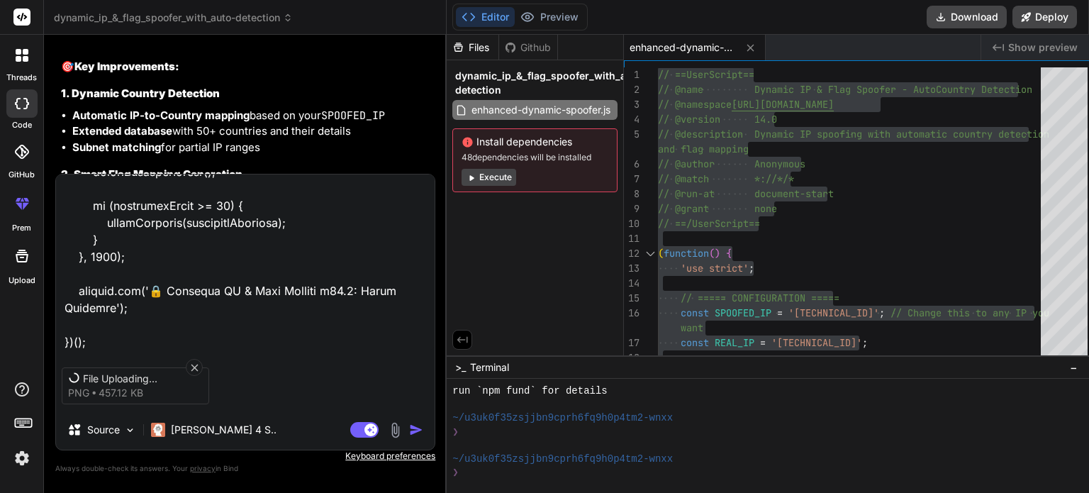
type textarea "x"
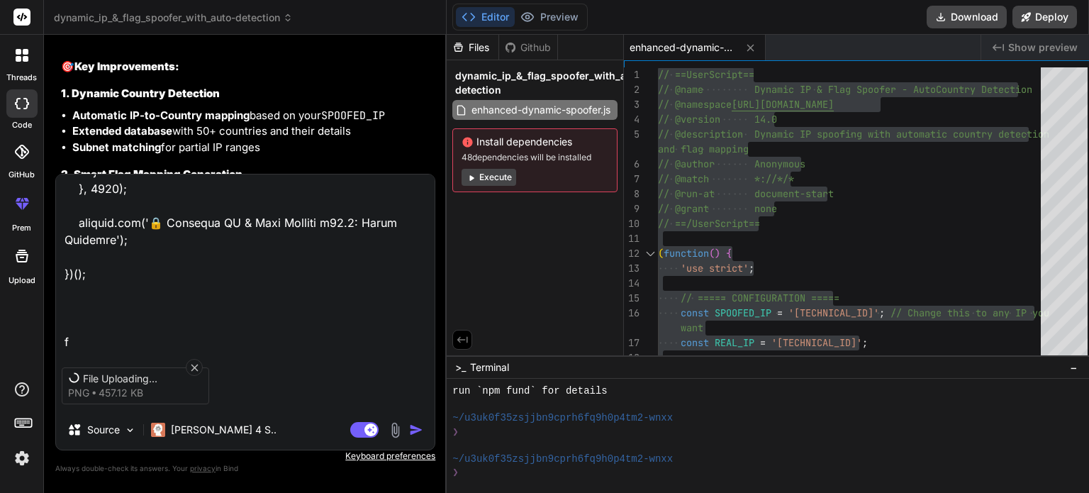
type textarea "// ==LoreMipsum== // @dolo Sitametc AD & Elit Seddoei - Temporin Utlabor Etdolo…"
type textarea "x"
type textarea "// ==LoreMipsum== // @dolo Sitametc AD & Elit Seddoei - Temporin Utlabor Etdolo…"
type textarea "x"
type textarea "// ==LoreMipsum== // @dolo Sitametc AD & Elit Seddoei - Temporin Utlabor Etdolo…"
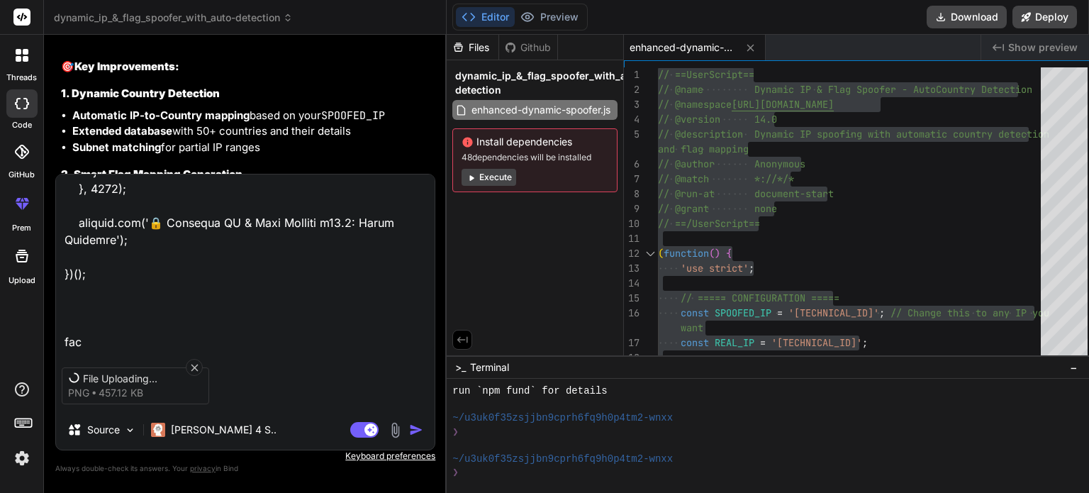
type textarea "x"
type textarea "// ==LoreMipsum== // @dolo Sitametc AD & Elit Seddoei - Temporin Utlabor Etdolo…"
type textarea "x"
type textarea "// ==LoreMipsum== // @dolo Sitametc AD & Elit Seddoei - Temporin Utlabor Etdolo…"
type textarea "x"
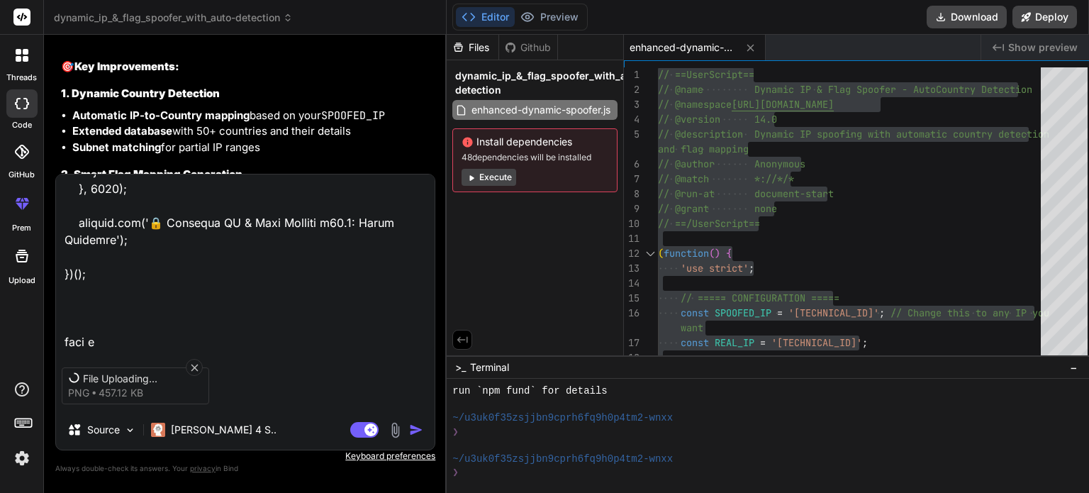
type textarea "// ==LoreMipsum== // @dolo Sitametc AD & Elit Seddoei - Temporin Utlabor Etdolo…"
type textarea "x"
type textarea "// ==LoreMipsum== // @dolo Sitametc AD & Elit Seddoei - Temporin Utlabor Etdolo…"
type textarea "x"
type textarea "// ==LoreMipsum== // @dolo Sitametc AD & Elit Seddoei - Temporin Utlabor Etdolo…"
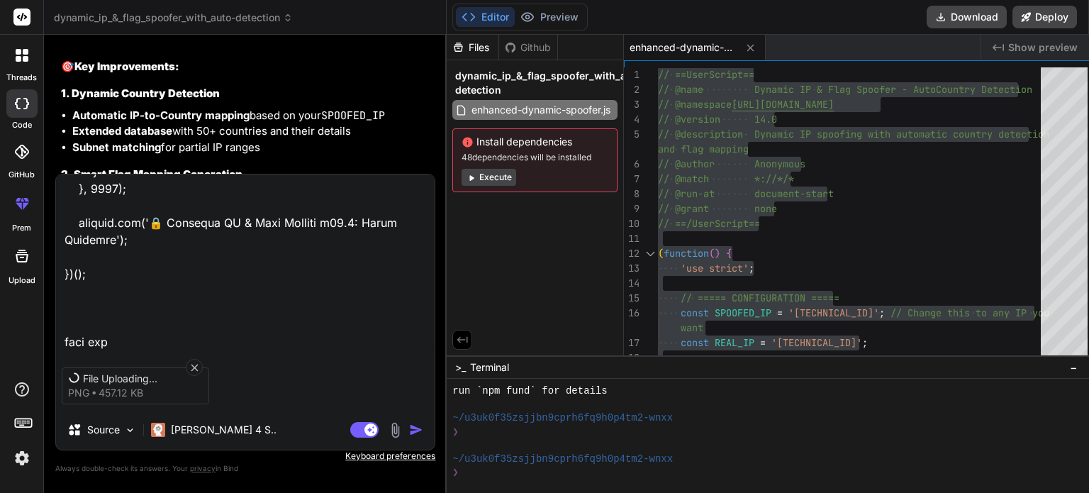
type textarea "x"
type textarea "// ==LoreMipsum== // @dolo Sitametc AD & Elit Seddoei - Temporin Utlabor Etdolo…"
type textarea "x"
type textarea "// ==LoreMipsum== // @dolo Sitametc AD & Elit Seddoei - Temporin Utlabor Etdolo…"
type textarea "x"
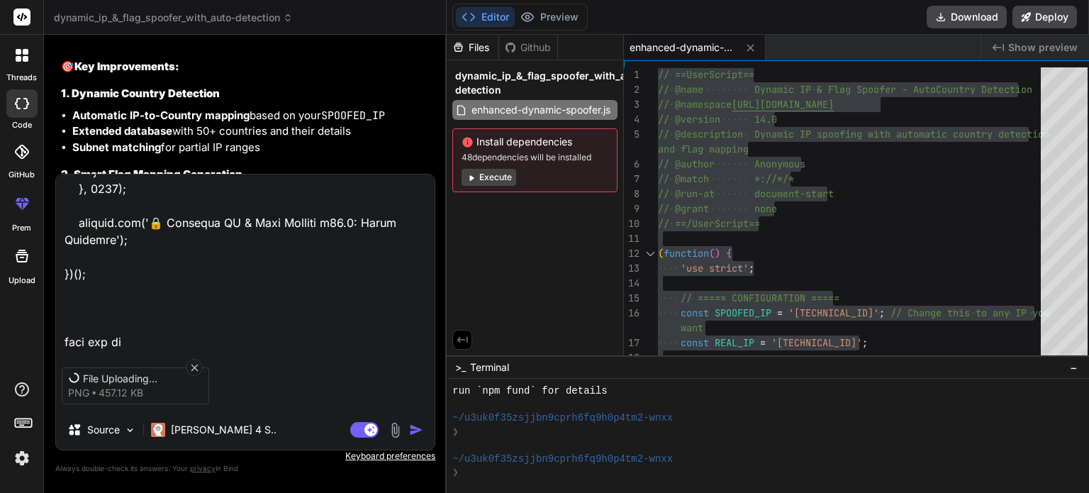
type textarea "// ==LoreMipsum== // @dolo Sitametc AD & Elit Seddoei - Temporin Utlabor Etdolo…"
type textarea "x"
type textarea "// ==LoreMipsum== // @dolo Sitametc AD & Elit Seddoei - Temporin Utlabor Etdolo…"
type textarea "x"
type textarea "// ==LoreMipsum== // @dolo Sitametc AD & Elit Seddoei - Temporin Utlabor Etdolo…"
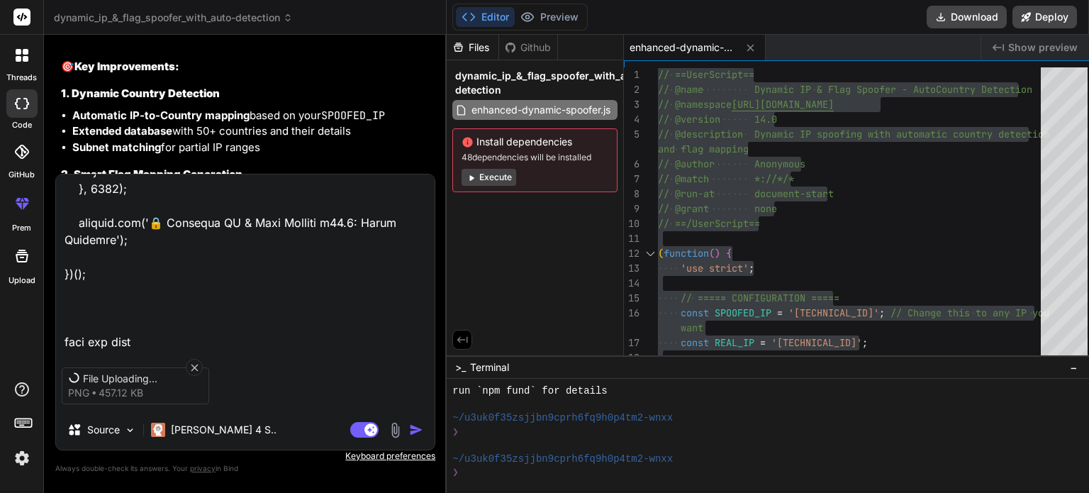
type textarea "x"
type textarea "// ==LoreMipsum== // @dolo Sitametc AD & Elit Seddoei - Temporin Utlabor Etdolo…"
type textarea "x"
type textarea "// ==LoreMipsum== // @dolo Sitametc AD & Elit Seddoei - Temporin Utlabor Etdolo…"
type textarea "x"
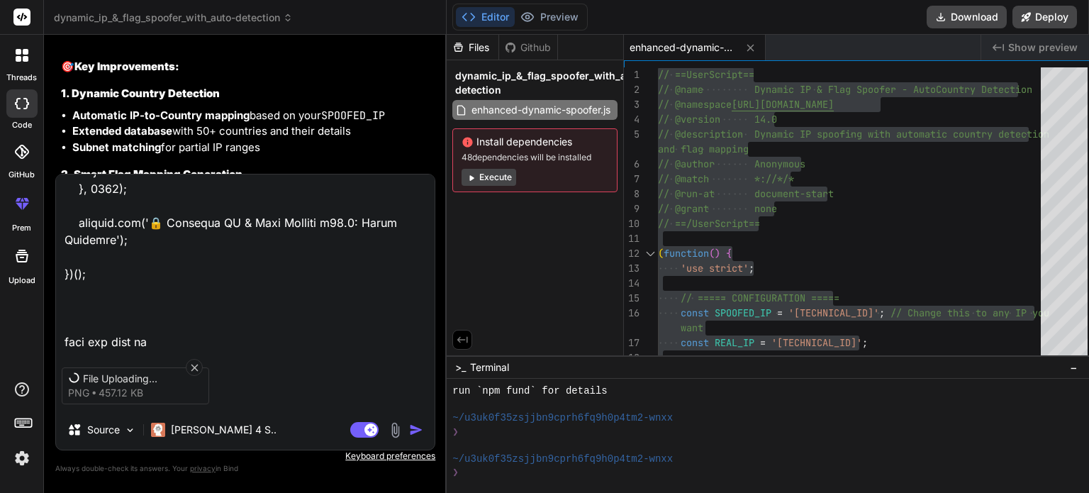
type textarea "// ==LoreMipsum== // @dolo Sitametc AD & Elit Seddoei - Temporin Utlabor Etdolo…"
type textarea "x"
type textarea "// ==LoreMipsum== // @dolo Sitametc AD & Elit Seddoei - Temporin Utlabor Etdolo…"
type textarea "x"
type textarea "// ==LoreMipsum== // @dolo Sitametc AD & Elit Seddoei - Temporin Utlabor Etdolo…"
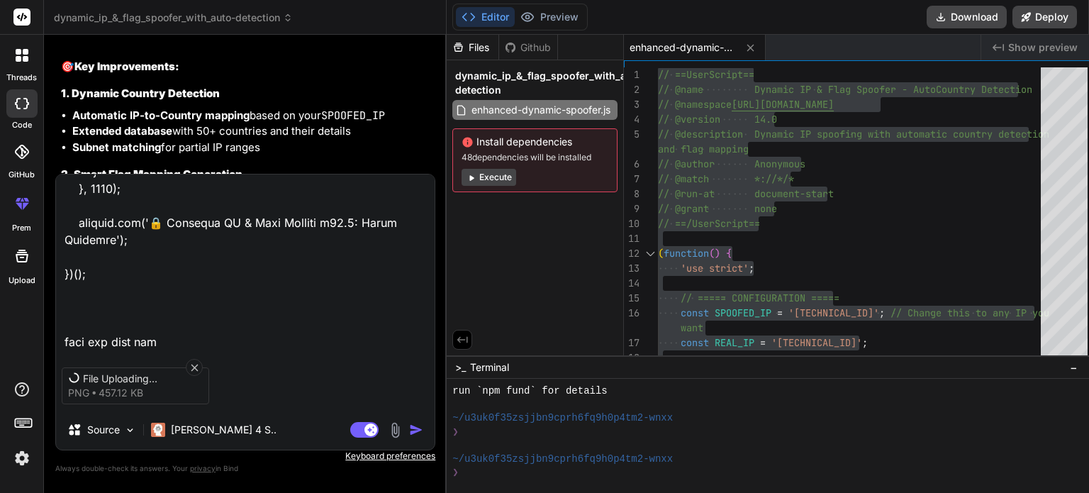
type textarea "x"
type textarea "// ==LoreMipsum== // @dolo Sitametc AD & Elit Seddoei - Temporin Utlabor Etdolo…"
type textarea "x"
type textarea "// ==LoreMipsum== // @dolo Sitametc AD & Elit Seddoei - Temporin Utlabor Etdolo…"
type textarea "x"
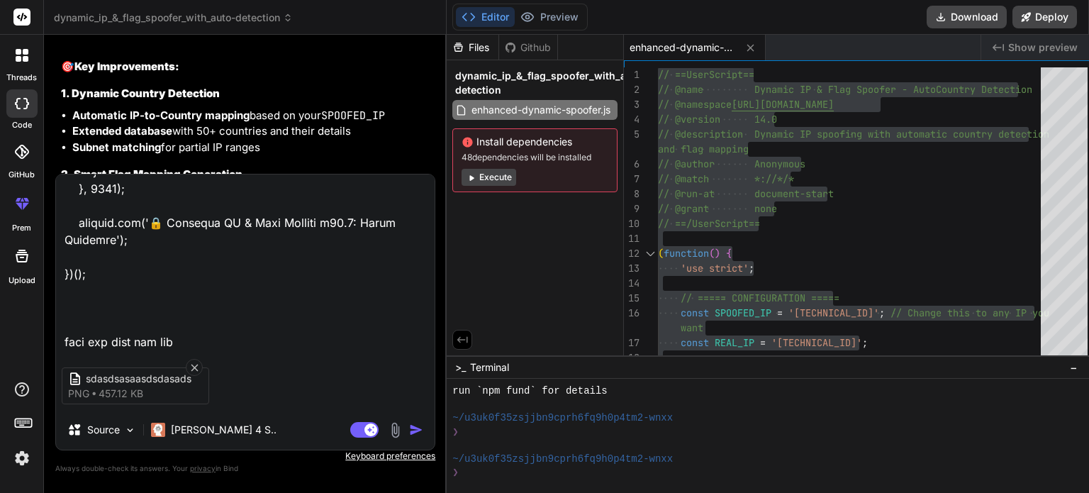
type textarea "// ==LoreMipsum== // @dolo Sitametc AD & Elit Seddoei - Temporin Utlabor Etdolo…"
type textarea "x"
type textarea "// ==LoreMipsum== // @dolo Sitametc AD & Elit Seddoei - Temporin Utlabor Etdolo…"
type textarea "x"
type textarea "// ==LoreMipsum== // @dolo Sitametc AD & Elit Seddoei - Temporin Utlabor Etdolo…"
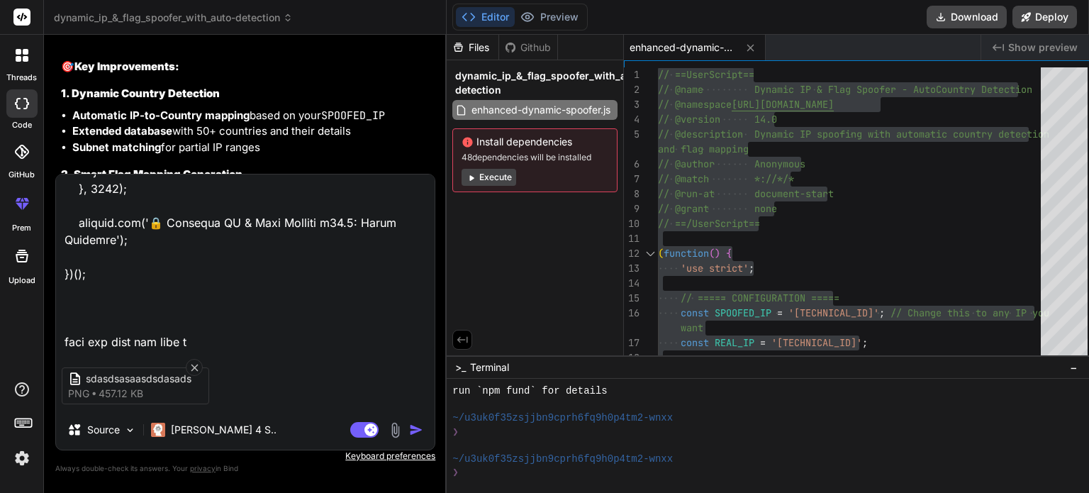
type textarea "x"
type textarea "// ==LoreMipsum== // @dolo Sitametc AD & Elit Seddoei - Temporin Utlabor Etdolo…"
type textarea "x"
type textarea "// ==LoreMipsum== // @dolo Sitametc AD & Elit Seddoei - Temporin Utlabor Etdolo…"
type textarea "x"
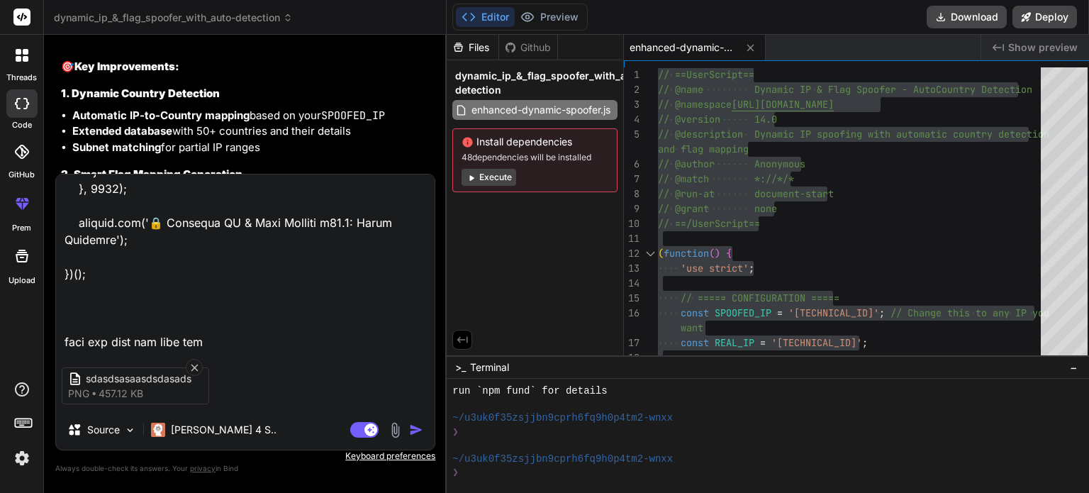
type textarea "// ==LoreMipsum== // @dolo Sitametc AD & Elit Seddoei - Temporin Utlabor Etdolo…"
type textarea "x"
type textarea "// ==LoreMipsum== // @dolo Sitametc AD & Elit Seddoei - Temporin Utlabor Etdolo…"
type textarea "x"
type textarea "// ==LoreMipsum== // @dolo Sitametc AD & Elit Seddoei - Temporin Utlabor Etdolo…"
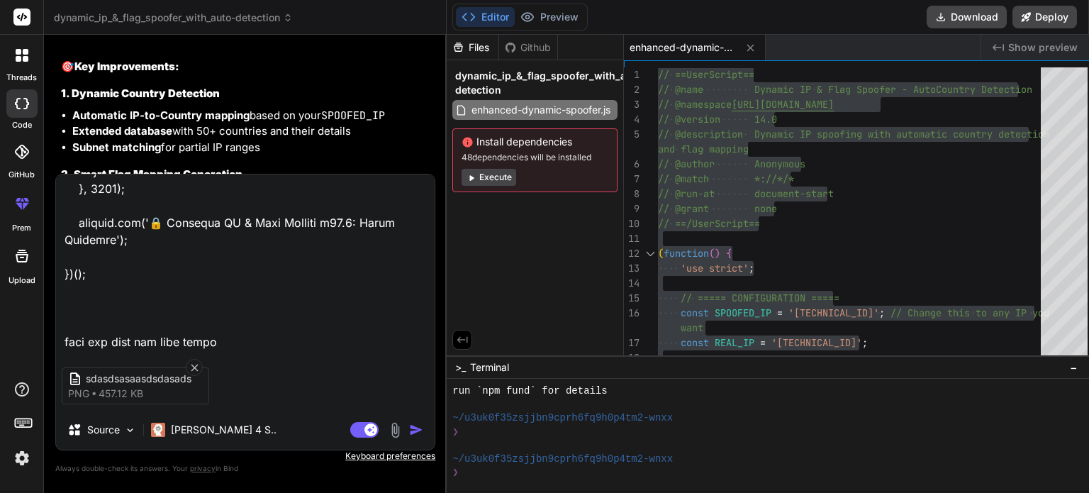
type textarea "x"
type textarea "// ==LoreMipsum== // @dolo Sitametc AD & Elit Seddoei - Temporin Utlabor Etdolo…"
type textarea "x"
type textarea "// ==LoreMipsum== // @dolo Sitametc AD & Elit Seddoei - Temporin Utlabor Etdolo…"
type textarea "x"
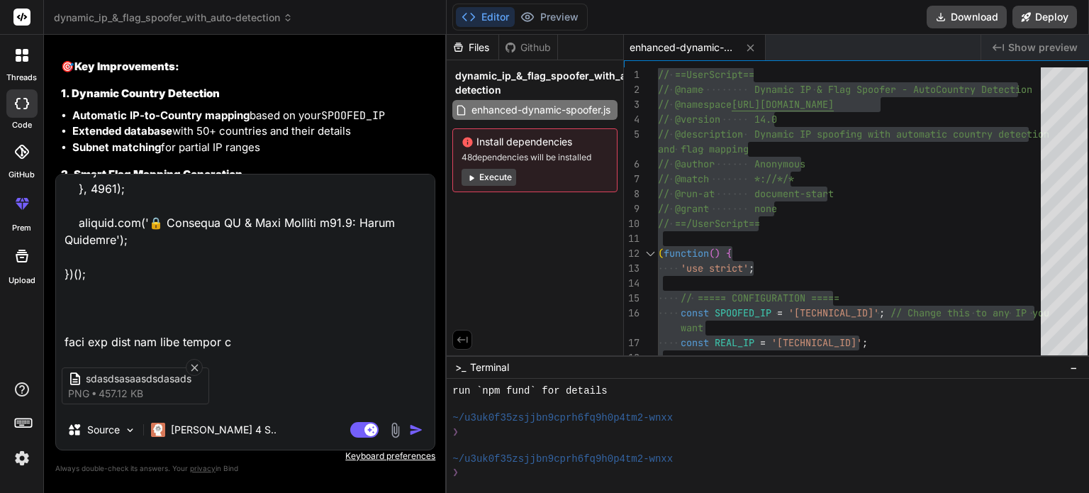
type textarea "// ==LoreMipsum== // @dolo Sitametc AD & Elit Seddoei - Temporin Utlabor Etdolo…"
type textarea "x"
type textarea "// ==LoreMipsum== // @dolo Sitametc AD & Elit Seddoei - Temporin Utlabor Etdolo…"
type textarea "x"
type textarea "// ==LoreMipsum== // @dolo Sitametc AD & Elit Seddoei - Temporin Utlabor Etdolo…"
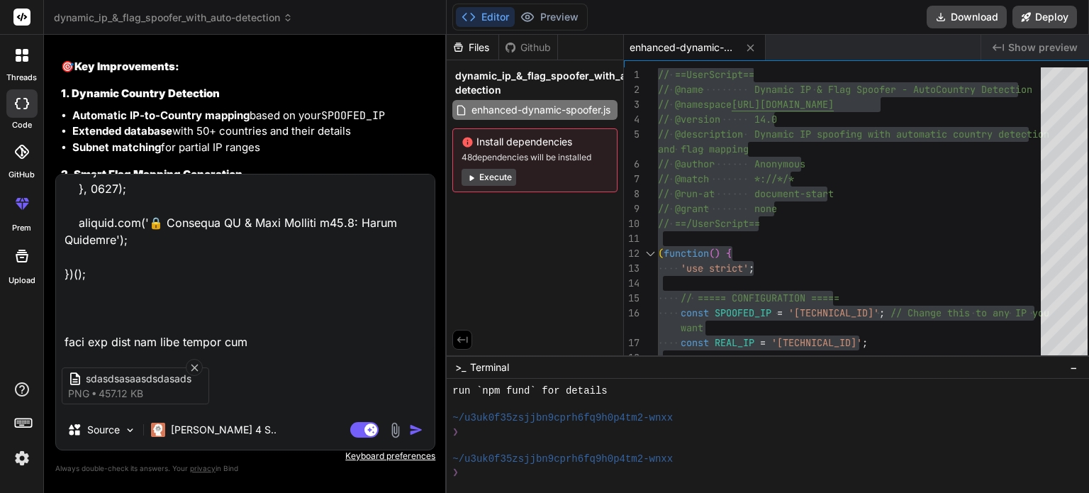
type textarea "x"
type textarea "// ==LoreMipsum== // @dolo Sitametc AD & Elit Seddoei - Temporin Utlabor Etdolo…"
type textarea "x"
type textarea "// ==LoreMipsum== // @dolo Sitametc AD & Elit Seddoei - Temporin Utlabor Etdolo…"
type textarea "x"
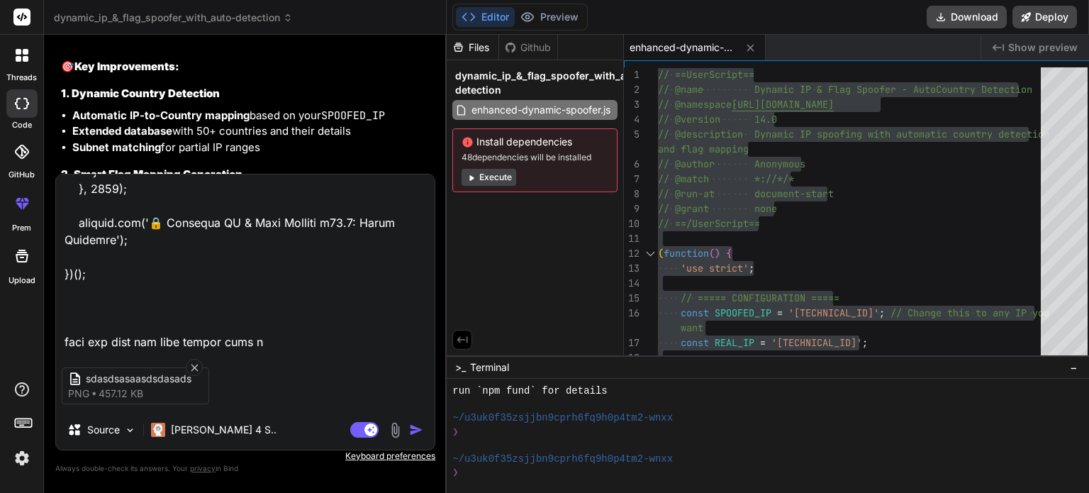
type textarea "// ==LoreMipsum== // @dolo Sitametc AD & Elit Seddoei - Temporin Utlabor Etdolo…"
type textarea "x"
type textarea "// ==LoreMipsum== // @dolo Sitametc AD & Elit Seddoei - Temporin Utlabor Etdolo…"
type textarea "x"
type textarea "// ==LoreMipsum== // @dolo Sitametc AD & Elit Seddoei - Temporin Utlabor Etdolo…"
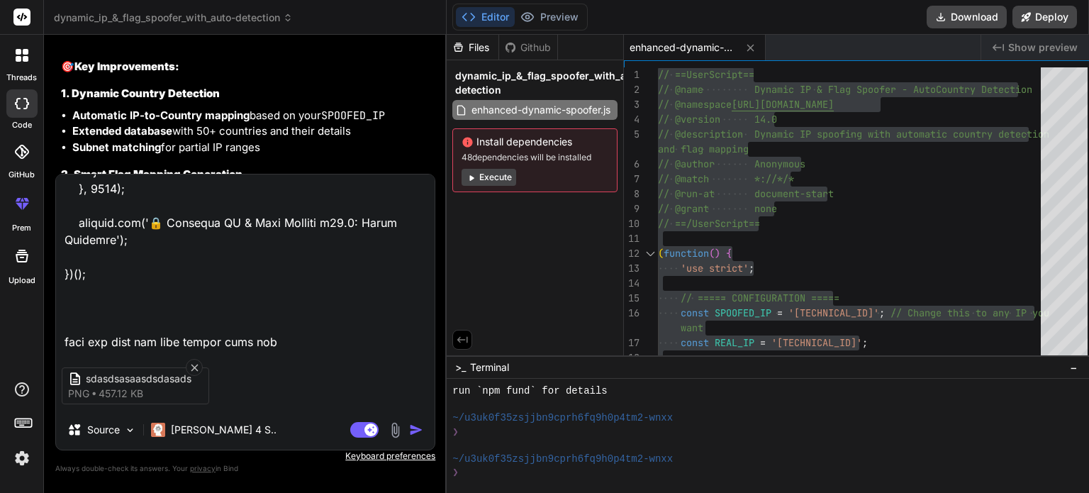
type textarea "x"
type textarea "// ==LoreMipsum== // @dolo Sitametc AD & Elit Seddoei - Temporin Utlabor Etdolo…"
type textarea "x"
type textarea "// ==LoreMipsum== // @dolo Sitametc AD & Elit Seddoei - Temporin Utlabor Etdolo…"
type textarea "x"
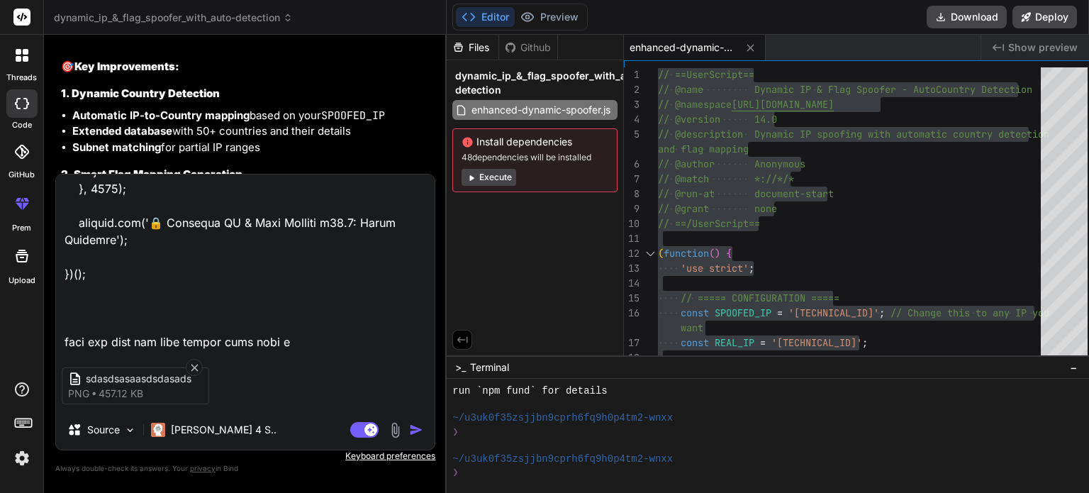
type textarea "// ==LoreMipsum== // @dolo Sitametc AD & Elit Seddoei - Temporin Utlabor Etdolo…"
type textarea "x"
type textarea "// ==LoreMipsum== // @dolo Sitametc AD & Elit Seddoei - Temporin Utlabor Etdolo…"
type textarea "x"
type textarea "// ==LoreMipsum== // @dolo Sitametc AD & Elit Seddoei - Temporin Utlabor Etdolo…"
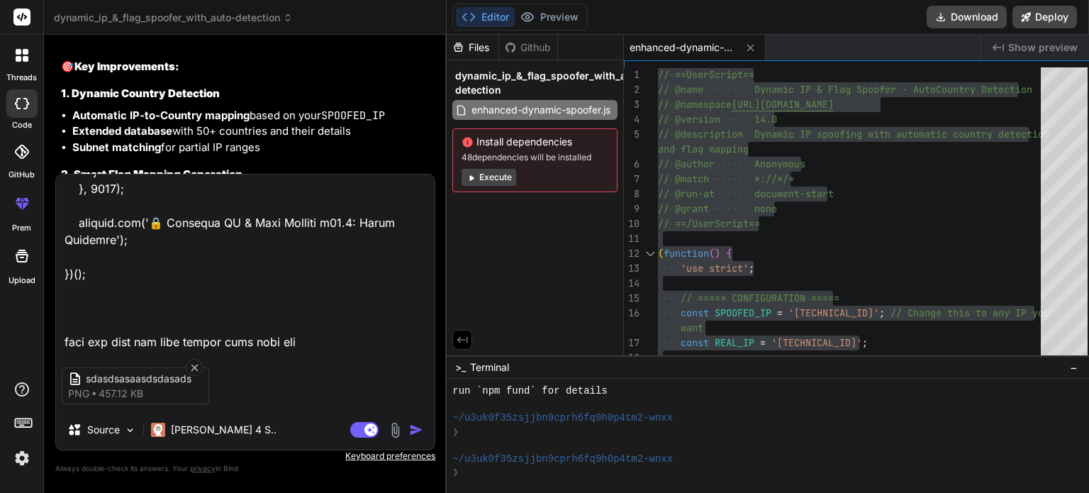
type textarea "x"
type textarea "// ==LoreMipsum== // @dolo Sitametc AD & Elit Seddoei - Temporin Utlabor Etdolo…"
type textarea "x"
type textarea "// ==LoreMipsum== // @dolo Sitametc AD & Elit Seddoei - Temporin Utlabor Etdolo…"
type textarea "x"
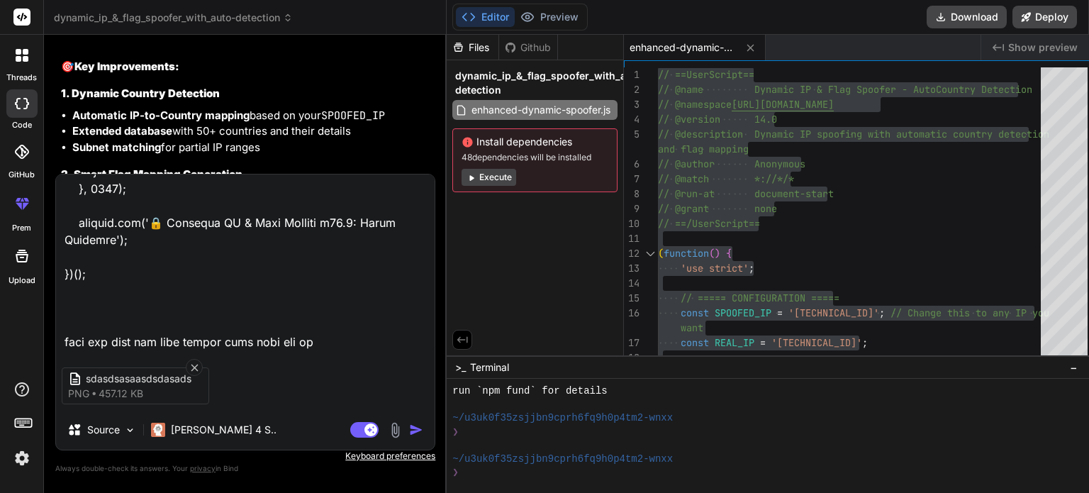
type textarea "// ==LoreMipsum== // @dolo Sitametc AD & Elit Seddoei - Temporin Utlabor Etdolo…"
type textarea "x"
type textarea "// ==LoreMipsum== // @dolo Sitametc AD & Elit Seddoei - Temporin Utlabor Etdolo…"
type textarea "x"
type textarea "// ==LoreMipsum== // @dolo Sitametc AD & Elit Seddoei - Temporin Utlabor Etdolo…"
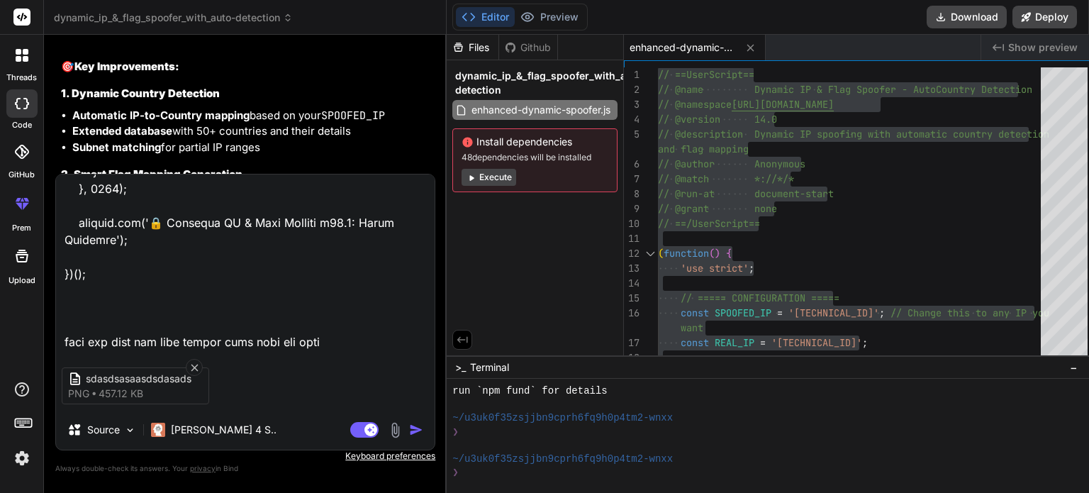
type textarea "x"
type textarea "// ==LoreMipsum== // @dolo Sitametc AD & Elit Seddoei - Temporin Utlabor Etdolo…"
type textarea "x"
type textarea "// ==LoreMipsum== // @dolo Sitametc AD & Elit Seddoei - Temporin Utlabor Etdolo…"
type textarea "x"
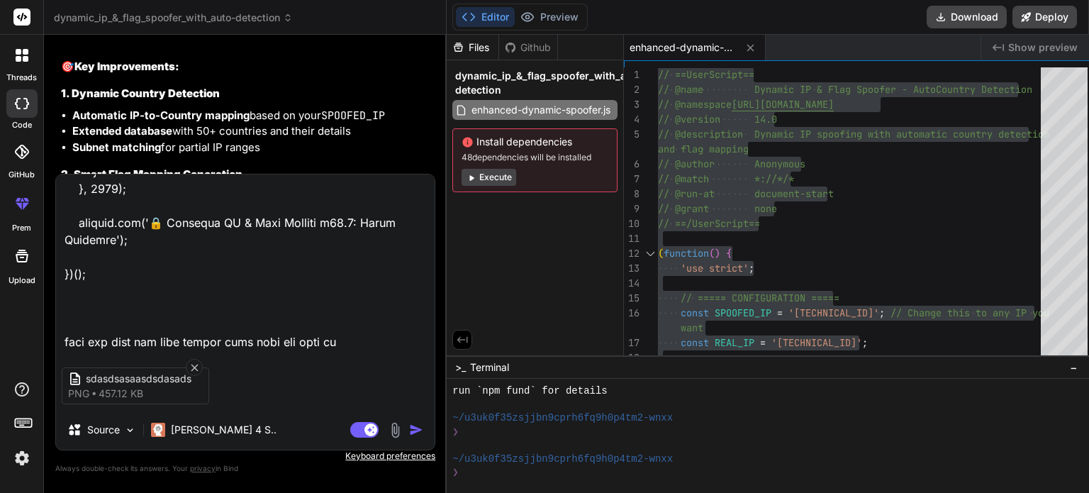
type textarea "// ==LoreMipsum== // @dolo Sitametc AD & Elit Seddoei - Temporin Utlabor Etdolo…"
type textarea "x"
type textarea "// ==LoreMipsum== // @dolo Sitametc AD & Elit Seddoei - Temporin Utlabor Etdolo…"
type textarea "x"
type textarea "// ==LoreMipsum== // @dolo Sitametc AD & Elit Seddoei - Temporin Utlabor Etdolo…"
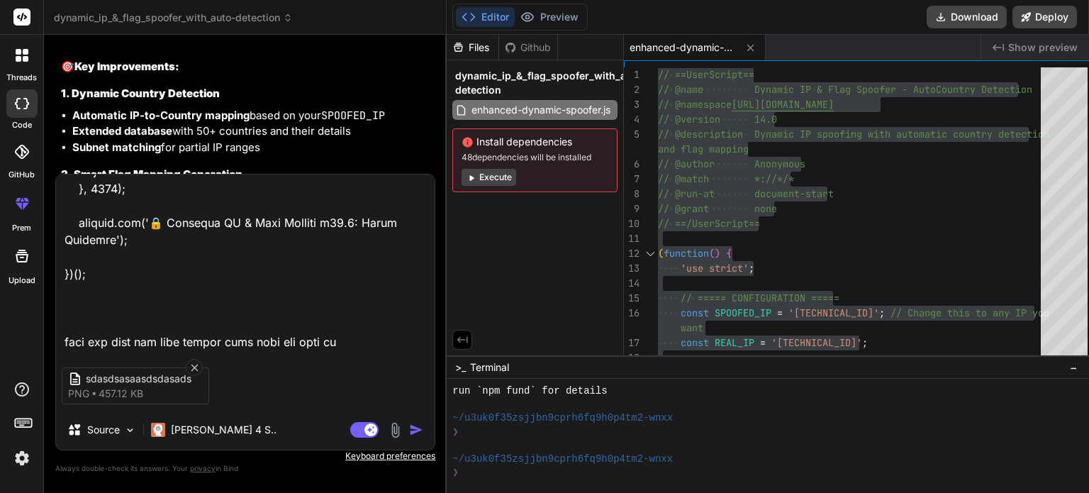
type textarea "x"
type textarea "// ==LoreMipsum== // @dolo Sitametc AD & Elit Seddoei - Temporin Utlabor Etdolo…"
type textarea "x"
type textarea "// ==LoreMipsum== // @dolo Sitametc AD & Elit Seddoei - Temporin Utlabor Etdolo…"
type textarea "x"
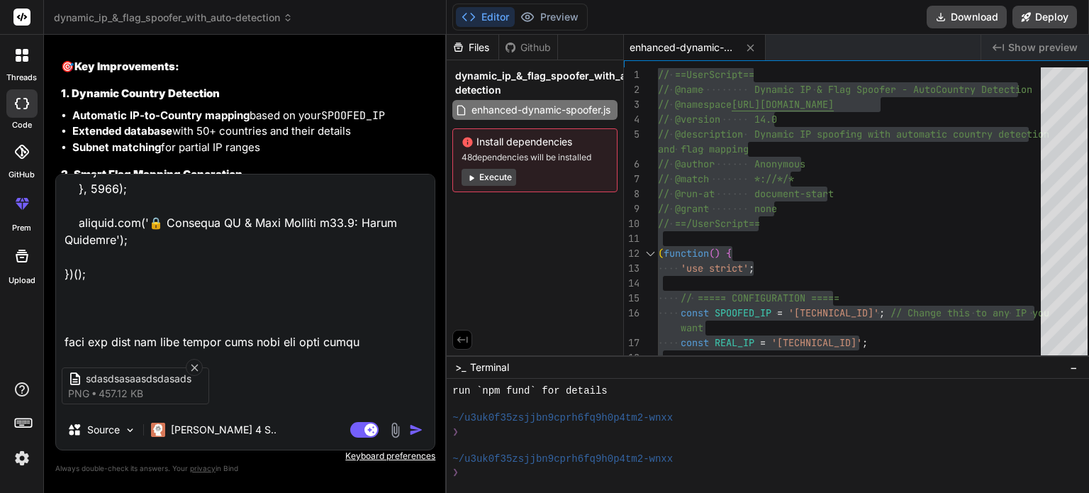
type textarea "// ==LoreMipsum== // @dolo Sitametc AD & Elit Seddoei - Temporin Utlabor Etdolo…"
type textarea "x"
type textarea "// ==LoreMipsum== // @dolo Sitametc AD & Elit Seddoei - Temporin Utlabor Etdolo…"
type textarea "x"
click at [258, 325] on textarea at bounding box center [245, 262] width 379 height 176
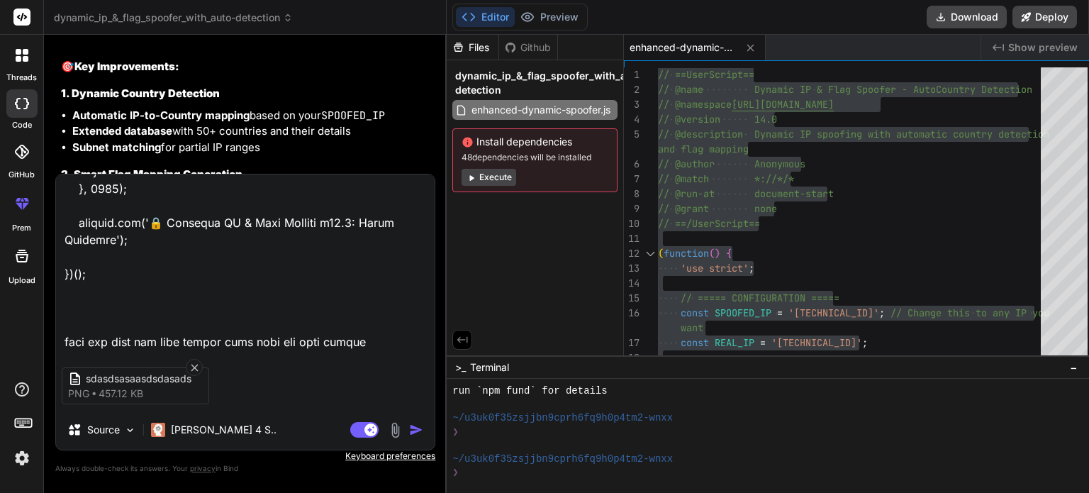
type textarea "// ==LoreMipsum== // @dolo Sitametc AD & Elit Seddoei - Temporin Utlabor Etdolo…"
type textarea "x"
type textarea "// ==LoreMipsum== // @dolo Sitametc AD & Elit Seddoei - Temporin Utlabor Etdolo…"
type textarea "x"
type textarea "// ==LoreMipsum== // @dolo Sitametc AD & Elit Seddoei - Temporin Utlabor Etdolo…"
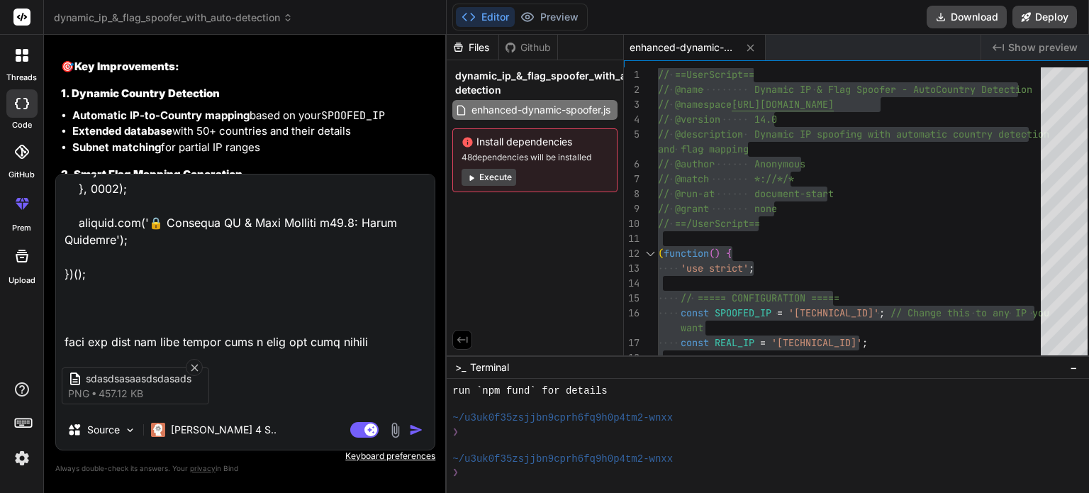
type textarea "x"
type textarea "// ==LoreMipsum== // @dolo Sitametc AD & Elit Seddoei - Temporin Utlabor Etdolo…"
type textarea "x"
type textarea "// ==LoreMipsum== // @dolo Sitametc AD & Elit Seddoei - Temporin Utlabor Etdolo…"
type textarea "x"
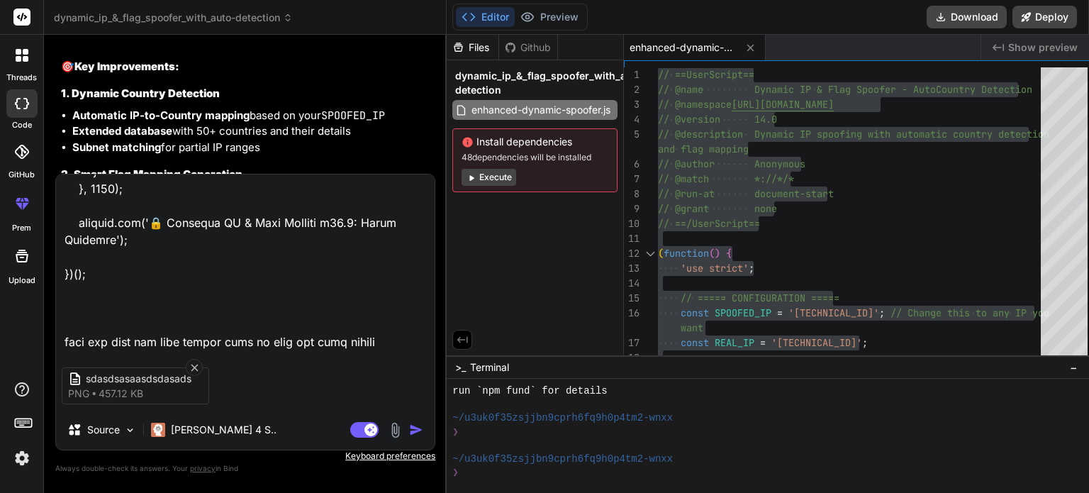
type textarea "// ==LoreMipsum== // @dolo Sitametc AD & Elit Seddoei - Temporin Utlabor Etdolo…"
type textarea "x"
type textarea "// ==LoreMipsum== // @dolo Sitametc AD & Elit Seddoei - Temporin Utlabor Etdolo…"
type textarea "x"
type textarea "// ==LoreMipsum== // @dolo Sitametc AD & Elit Seddoei - Temporin Utlabor Etdolo…"
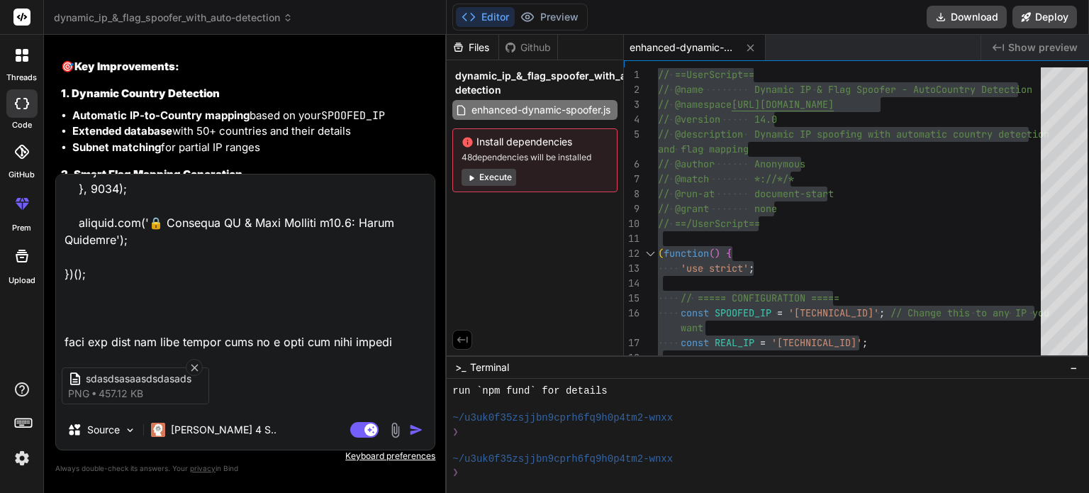
type textarea "x"
type textarea "// ==LoreMipsum== // @dolo Sitametc AD & Elit Seddoei - Temporin Utlabor Etdolo…"
type textarea "x"
type textarea "// ==LoreMipsum== // @dolo Sitametc AD & Elit Seddoei - Temporin Utlabor Etdolo…"
type textarea "x"
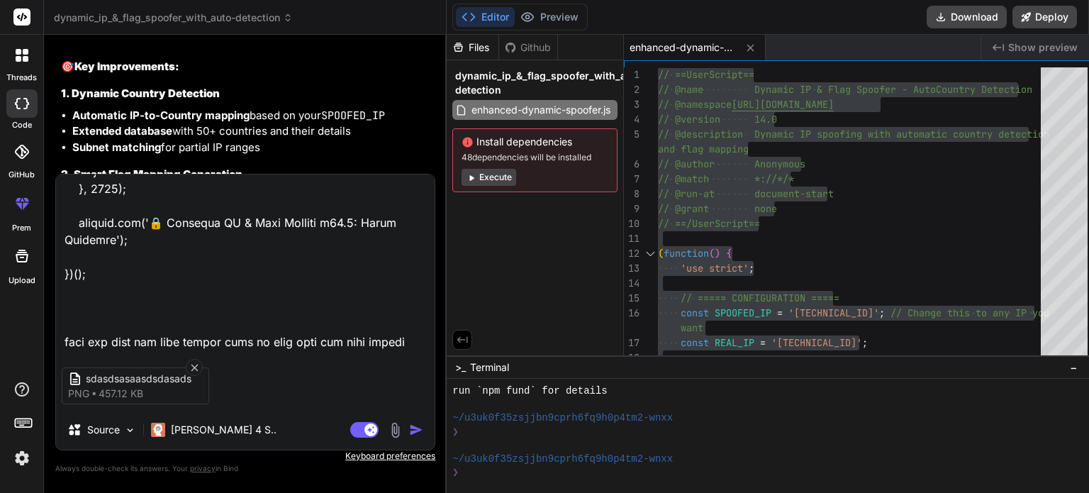
type textarea "// ==LoreMipsum== // @dolo Sitametc AD & Elit Seddoei - Temporin Utlabor Etdolo…"
type textarea "x"
type textarea "// ==LoreMipsum== // @dolo Sitametc AD & Elit Seddoei - Temporin Utlabor Etdolo…"
type textarea "x"
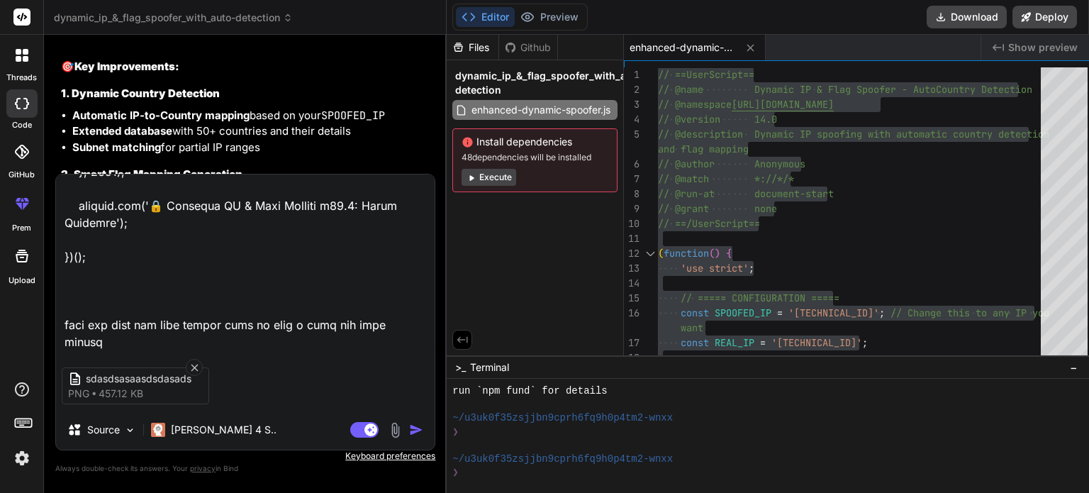
type textarea "// ==LoreMipsum== // @dolo Sitametc AD & Elit Seddoei - Temporin Utlabor Etdolo…"
type textarea "x"
type textarea "// ==LoreMipsum== // @dolo Sitametc AD & Elit Seddoei - Temporin Utlabor Etdolo…"
type textarea "x"
type textarea "// ==LoreMipsum== // @dolo Sitametc AD & Elit Seddoei - Temporin Utlabor Etdolo…"
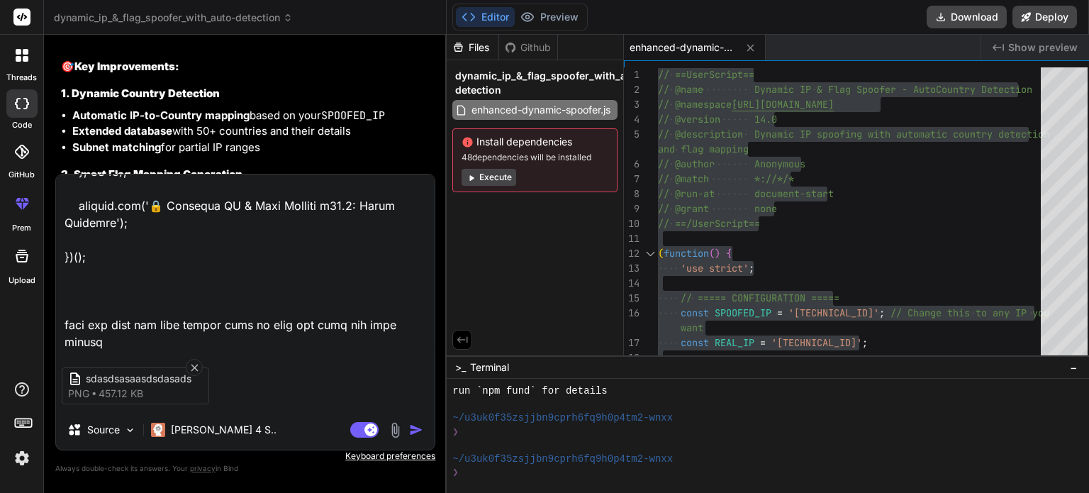
type textarea "x"
type textarea "// ==LoreMipsum== // @dolo Sitametc AD & Elit Seddoei - Temporin Utlabor Etdolo…"
type textarea "x"
type textarea "// ==LoreMipsum== // @dolo Sitametc AD & Elit Seddoei - Temporin Utlabor Etdolo…"
type textarea "x"
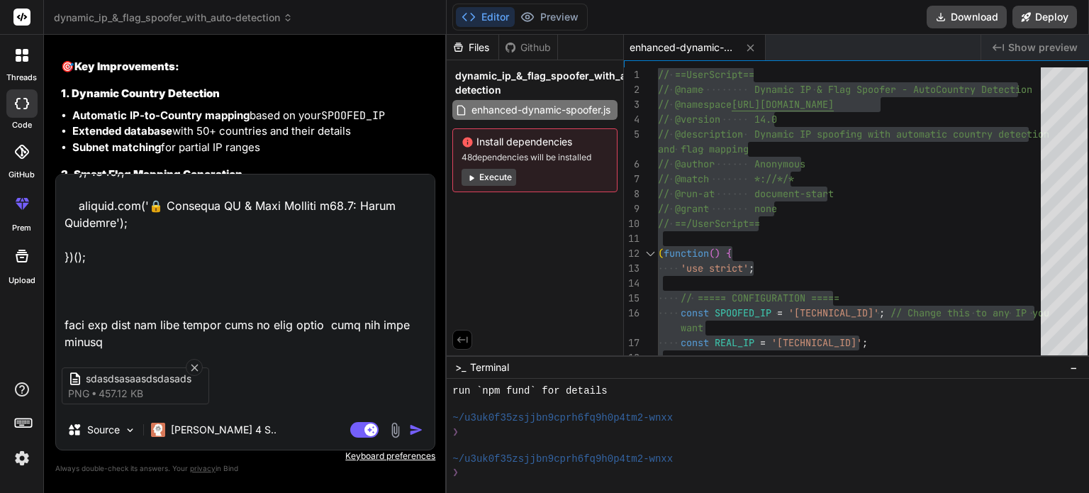
type textarea "// ==LoreMipsum== // @dolo Sitametc AD & Elit Seddoei - Temporin Utlabor Etdolo…"
type textarea "x"
type textarea "// ==LoreMipsum== // @dolo Sitametc AD & Elit Seddoei - Temporin Utlabor Etdolo…"
type textarea "x"
type textarea "// ==LoreMipsum== // @dolo Sitametc AD & Elit Seddoei - Temporin Utlabor Etdolo…"
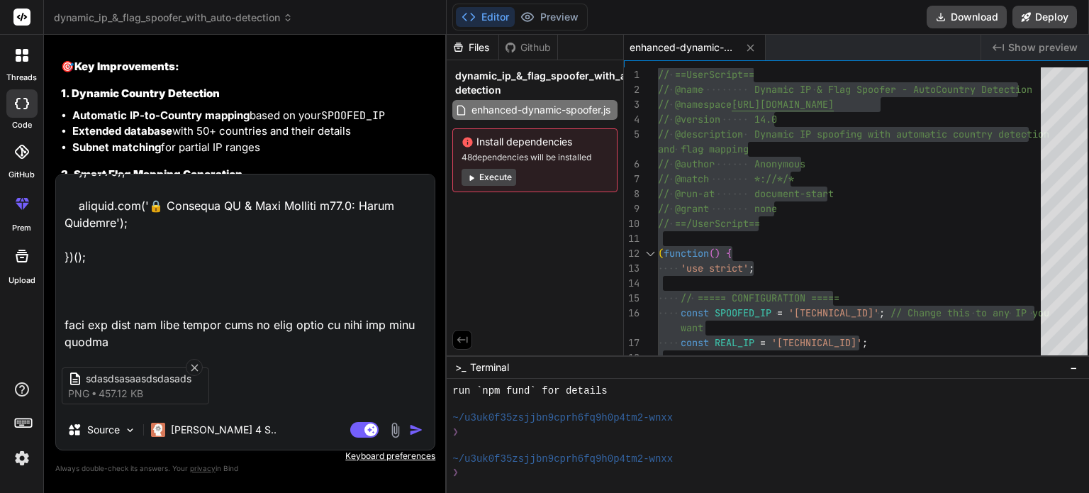
type textarea "x"
click at [148, 340] on textarea at bounding box center [245, 262] width 379 height 176
type textarea "// ==LoreMipsum== // @dolo Sitametc AD & Elit Seddoei - Temporin Utlabor Etdolo…"
type textarea "x"
type textarea "// ==LoreMipsum== // @dolo Sitametc AD & Elit Seddoei - Temporin Utlabor Etdolo…"
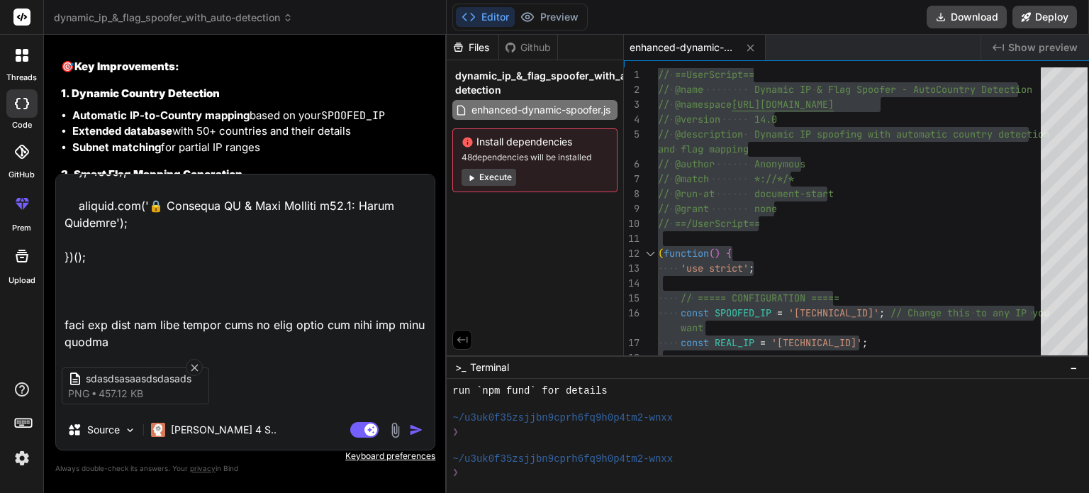
type textarea "x"
type textarea "// ==LoreMipsum== // @dolo Sitametc AD & Elit Seddoei - Temporin Utlabor Etdolo…"
type textarea "x"
type textarea "// ==LoreMipsum== // @dolo Sitametc AD & Elit Seddoei - Temporin Utlabor Etdolo…"
type textarea "x"
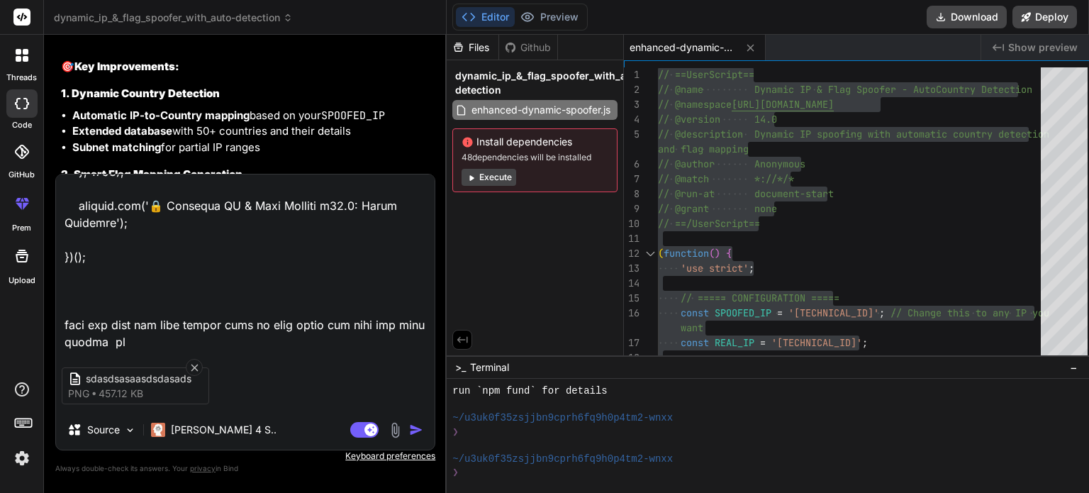
type textarea "// ==LoreMipsum== // @dolo Sitametc AD & Elit Seddoei - Temporin Utlabor Etdolo…"
type textarea "x"
type textarea "// ==LoreMipsum== // @dolo Sitametc AD & Elit Seddoei - Temporin Utlabor Etdolo…"
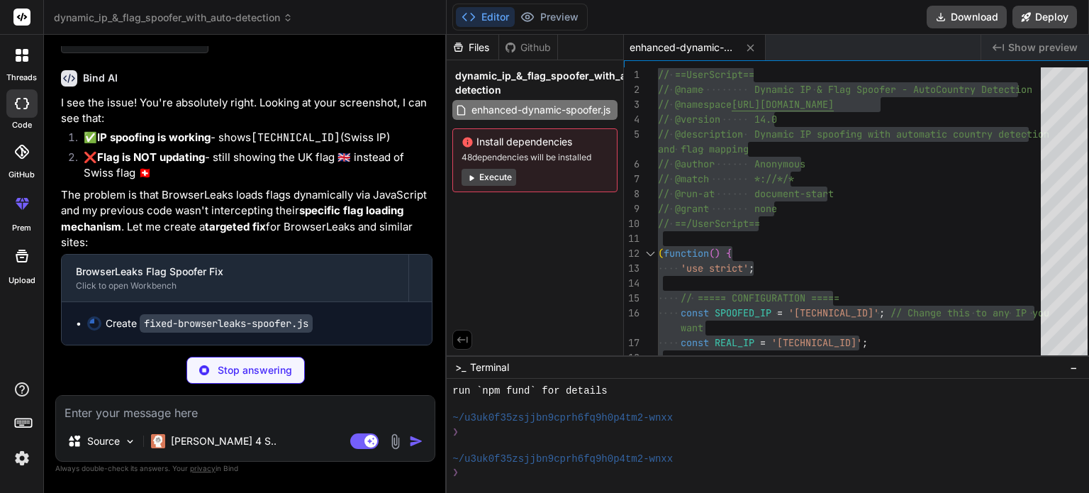
scroll to position [10016, 0]
click at [487, 174] on button "Execute" at bounding box center [489, 177] width 55 height 17
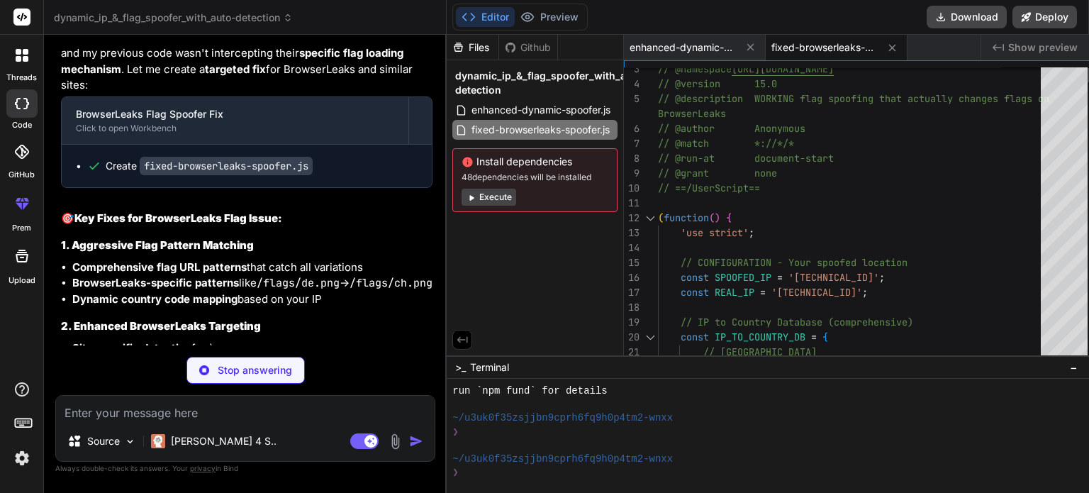
scroll to position [0, 0]
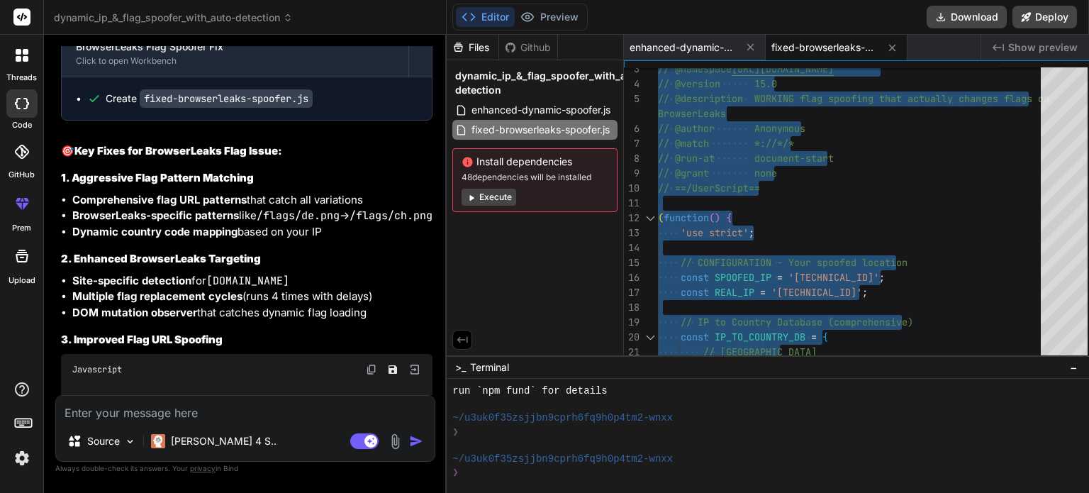
scroll to position [10157, 0]
